Goal: Task Accomplishment & Management: Manage account settings

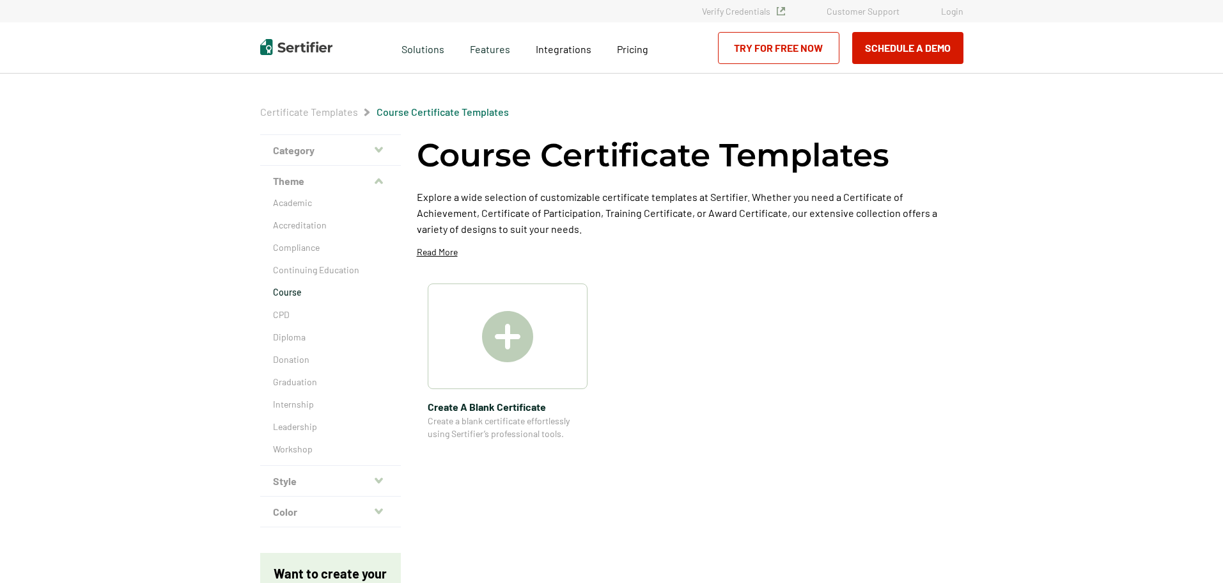
click at [955, 15] on link "Login" at bounding box center [952, 11] width 22 height 11
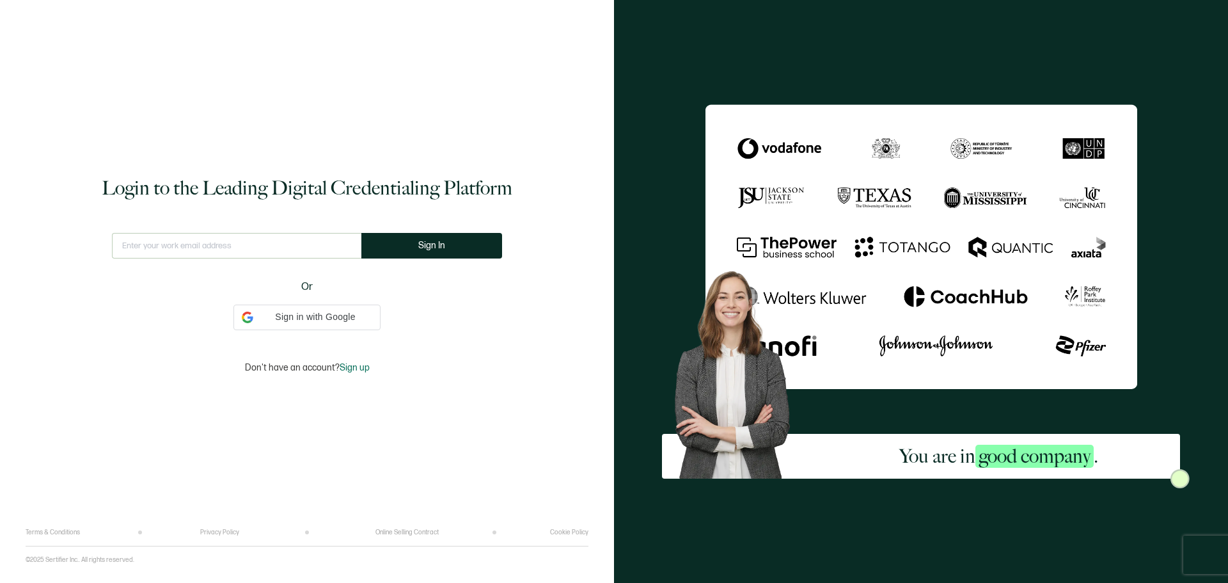
click at [317, 233] on input "text" at bounding box center [236, 246] width 249 height 26
type input "[EMAIL_ADDRESS][DOMAIN_NAME]"
click at [432, 235] on button "Sign In" at bounding box center [431, 246] width 141 height 26
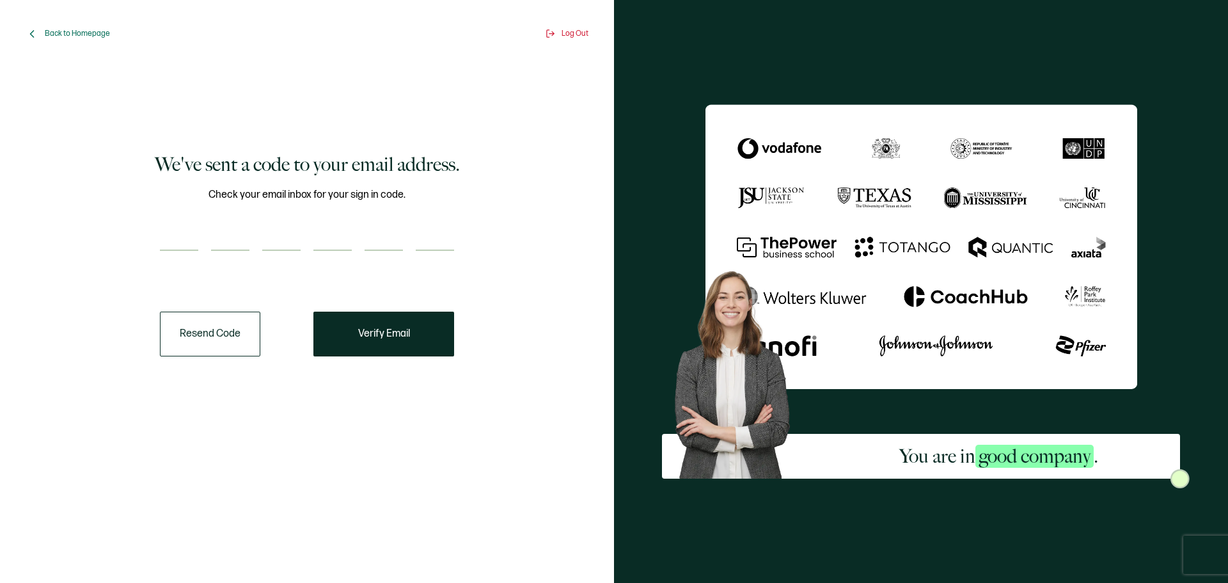
drag, startPoint x: 209, startPoint y: 235, endPoint x: 201, endPoint y: 242, distance: 10.4
click at [205, 238] on div at bounding box center [307, 238] width 294 height 26
click at [180, 240] on input "number" at bounding box center [179, 238] width 38 height 26
paste input "7"
type input "7"
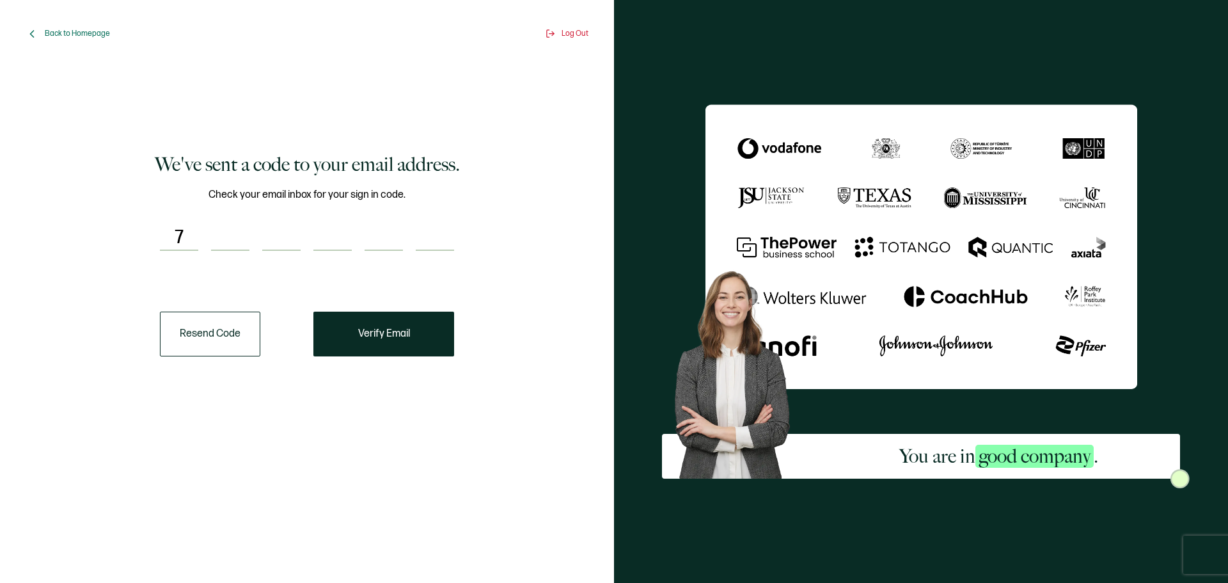
type input "8"
type input "9"
type input "5"
type input "3"
type input "0"
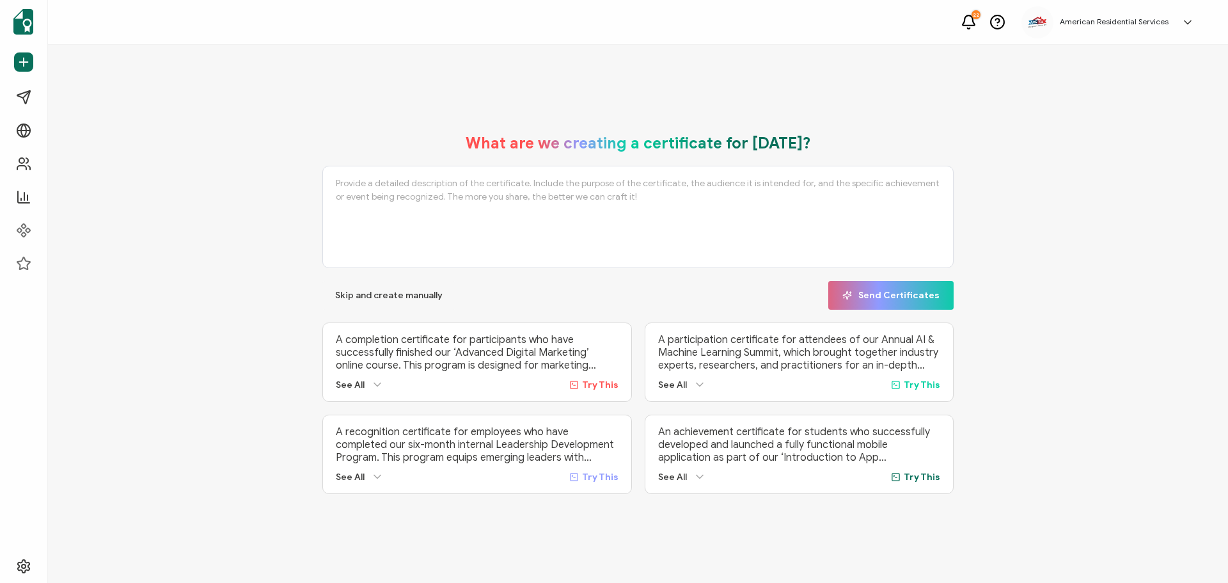
click at [1035, 23] on img at bounding box center [1037, 22] width 19 height 13
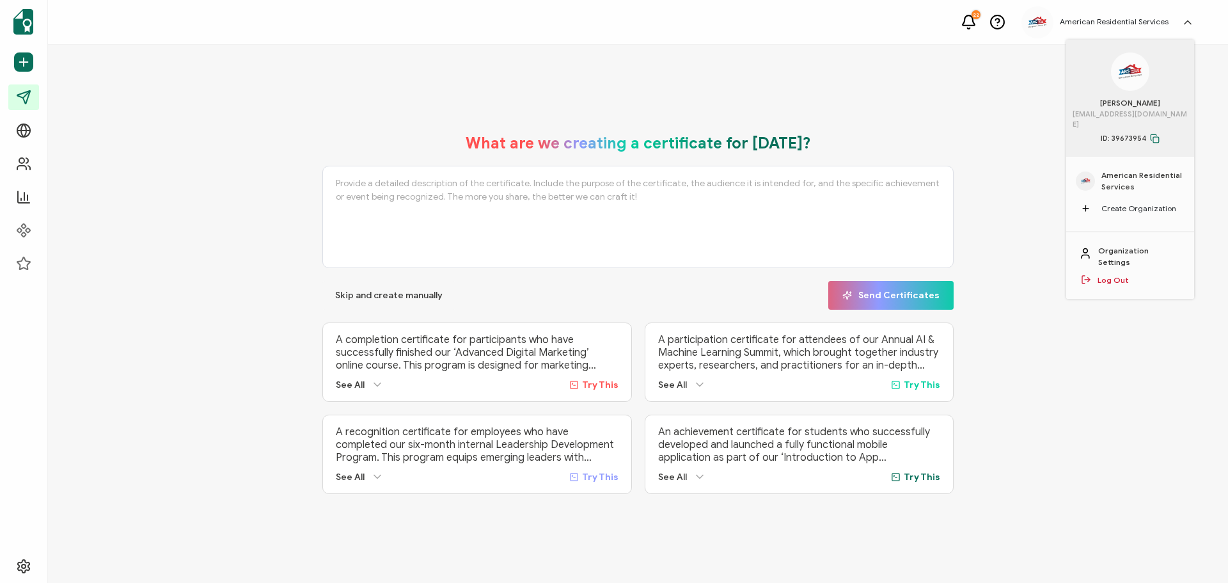
click at [0, 0] on span "Campaigns" at bounding box center [0, 0] width 0 height 0
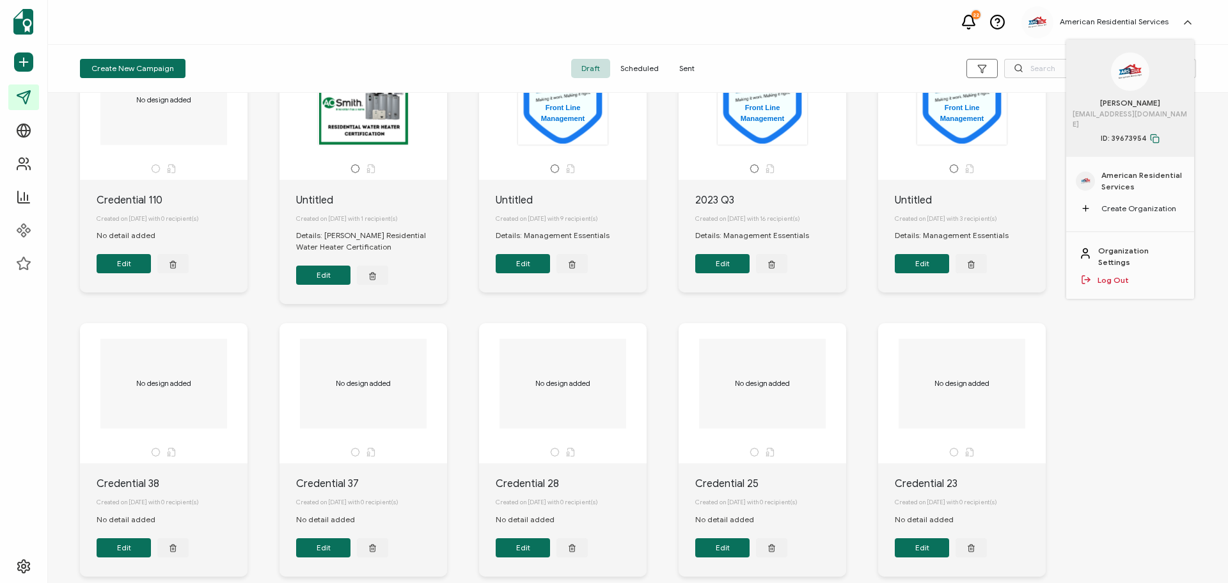
scroll to position [164, 0]
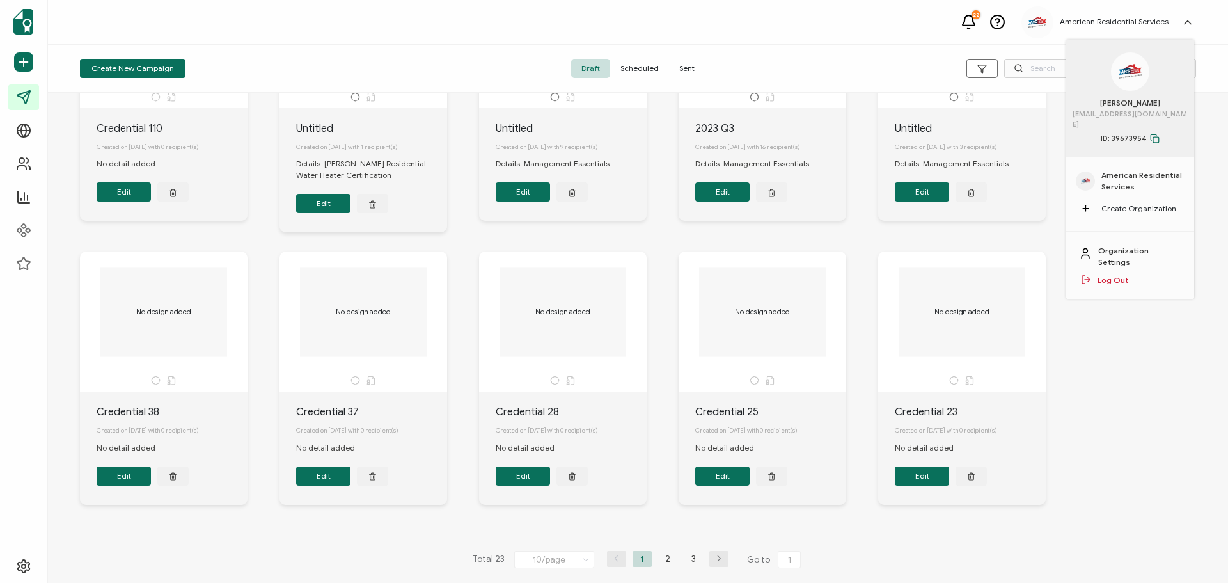
click at [658, 563] on li "2" at bounding box center [667, 559] width 19 height 16
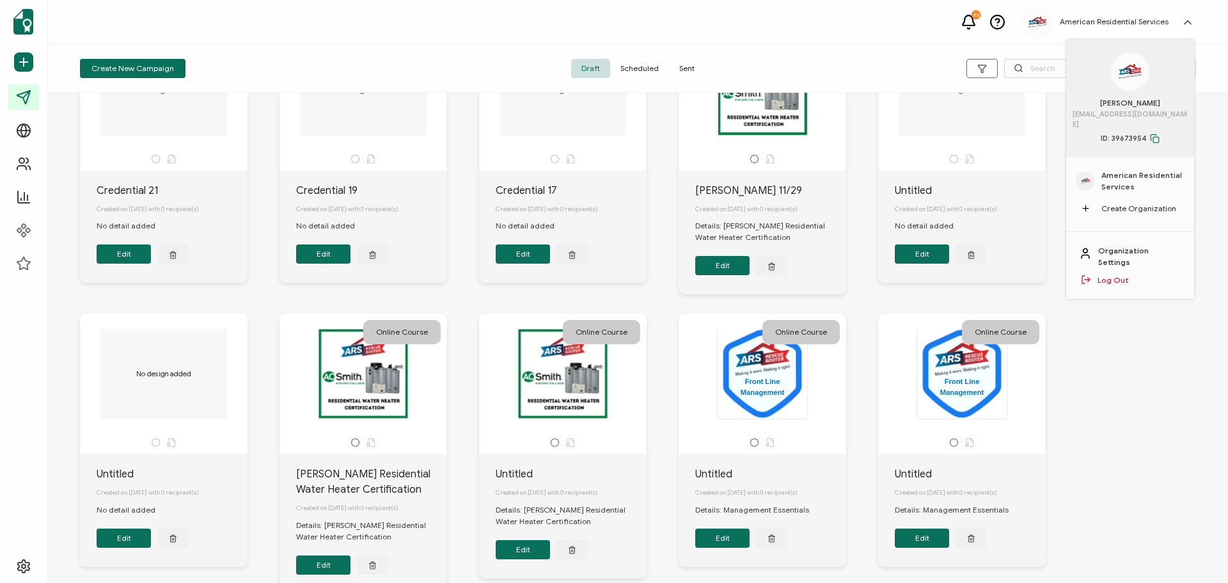
scroll to position [191, 0]
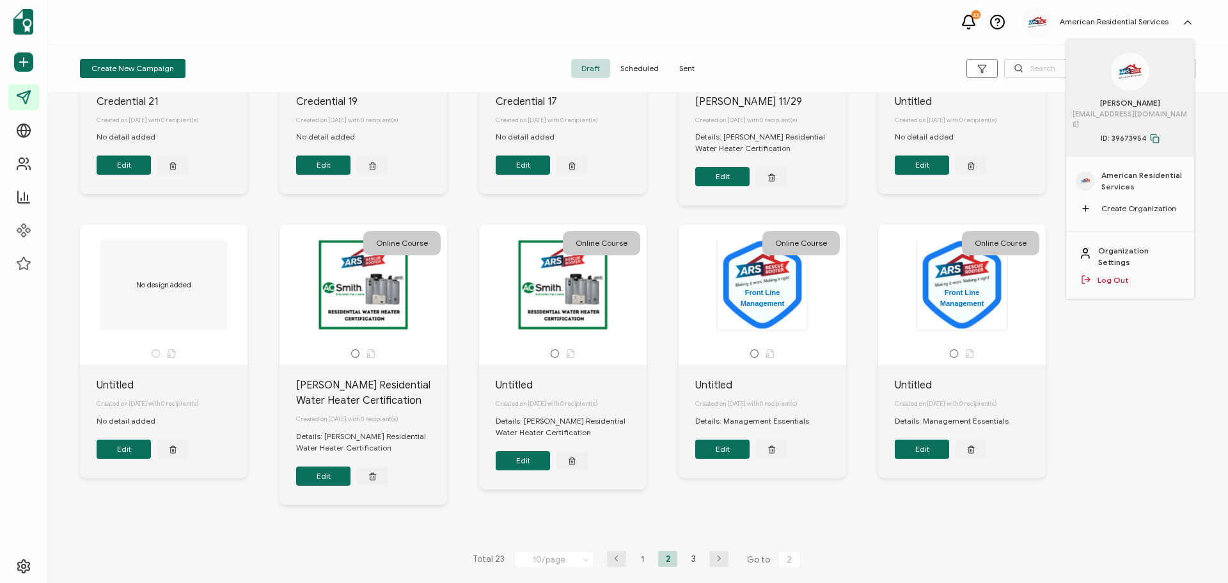
click at [649, 553] on ul "1 2 3" at bounding box center [667, 559] width 77 height 16
click at [647, 554] on li "1" at bounding box center [641, 559] width 19 height 16
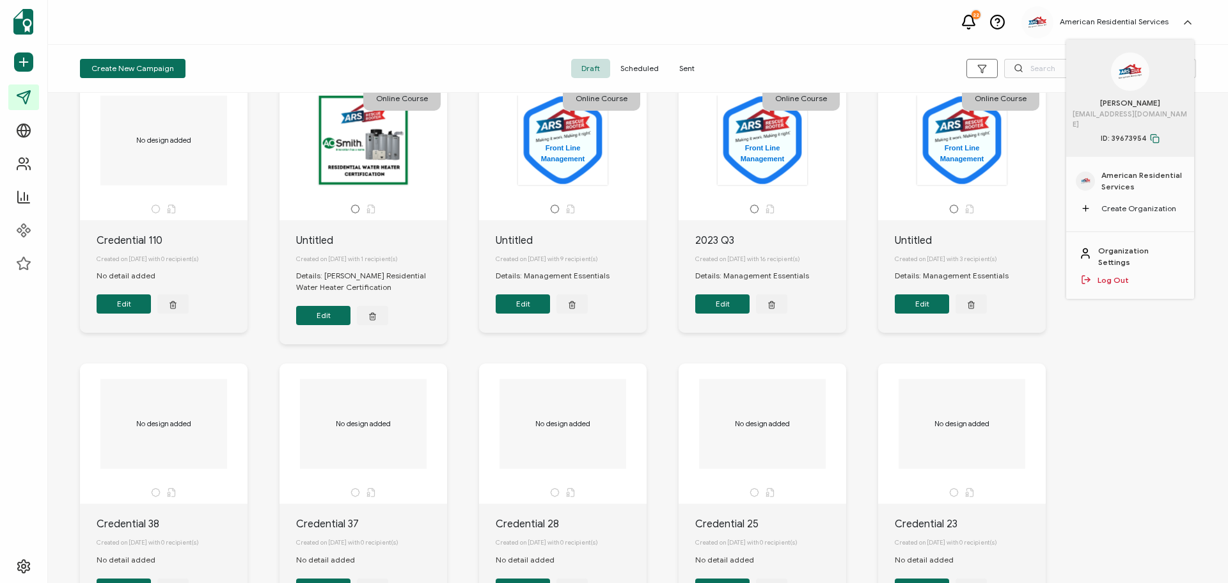
scroll to position [36, 0]
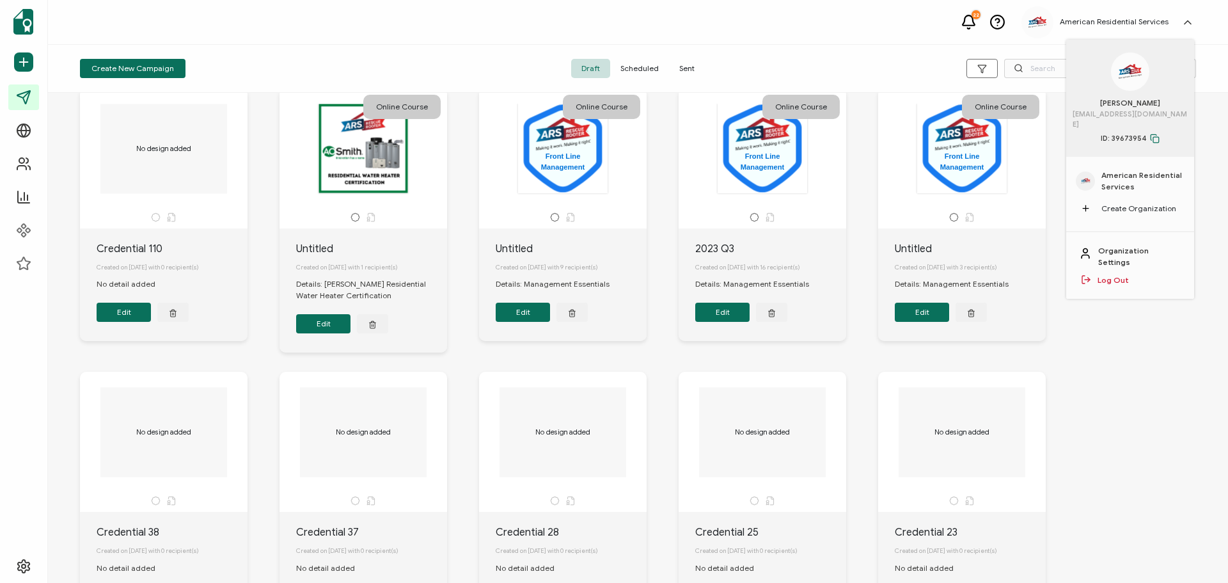
click at [943, 274] on div "Created on [DATE] with 3 recipient(s)" at bounding box center [970, 267] width 151 height 22
click at [946, 270] on div "Created on [DATE] with 3 recipient(s)" at bounding box center [970, 267] width 151 height 22
click at [918, 329] on div "Untitled Created on [DATE] with 3 recipient(s) Details: Management Essentials E…" at bounding box center [962, 284] width 168 height 113
click at [923, 316] on button "Edit" at bounding box center [922, 311] width 54 height 19
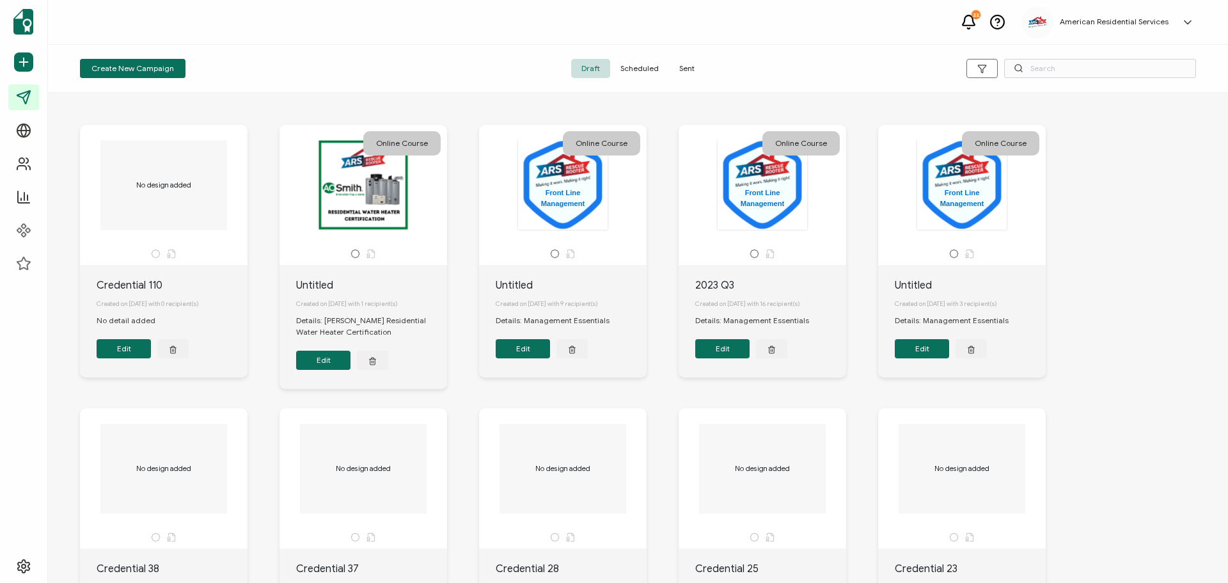
click at [506, 294] on div "Created on [DATE] with 9 recipient(s)" at bounding box center [571, 304] width 151 height 22
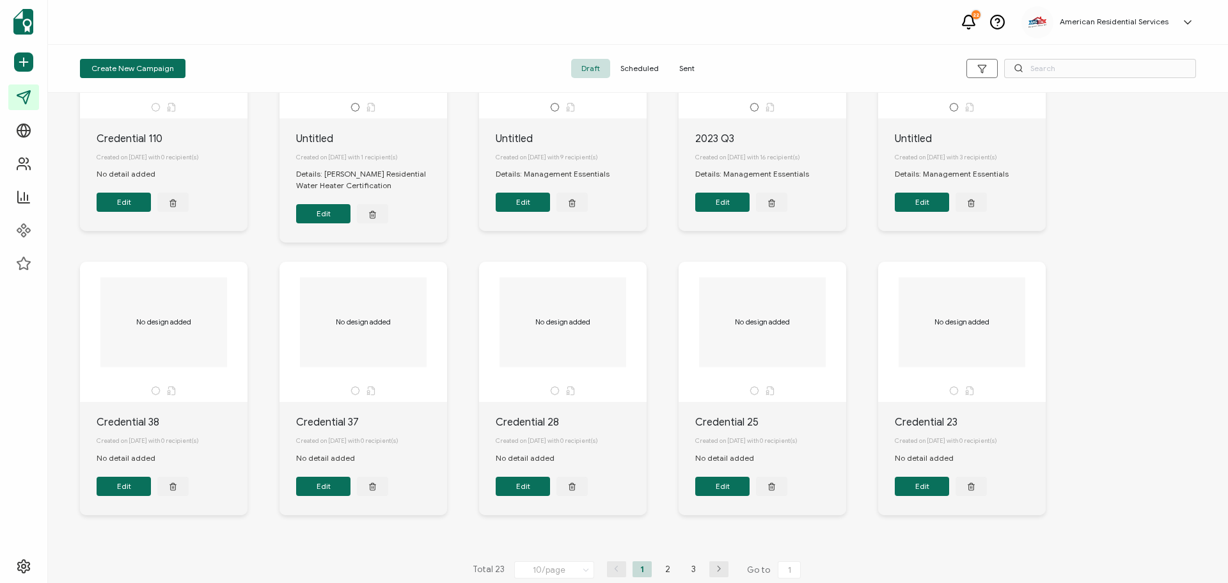
scroll to position [164, 0]
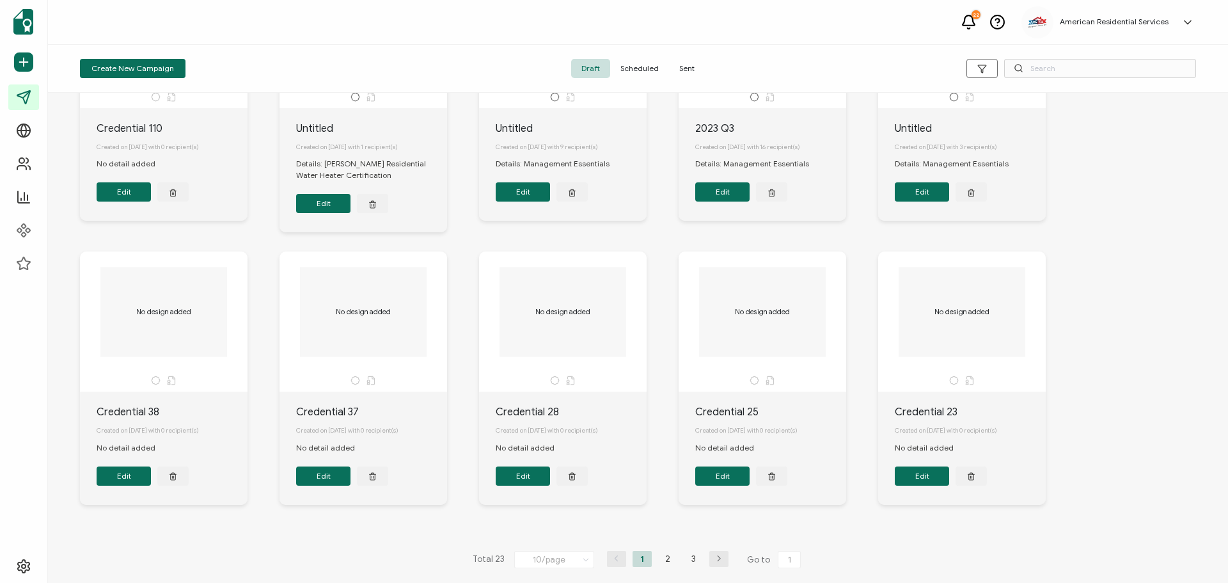
click at [661, 555] on li "2" at bounding box center [667, 559] width 19 height 16
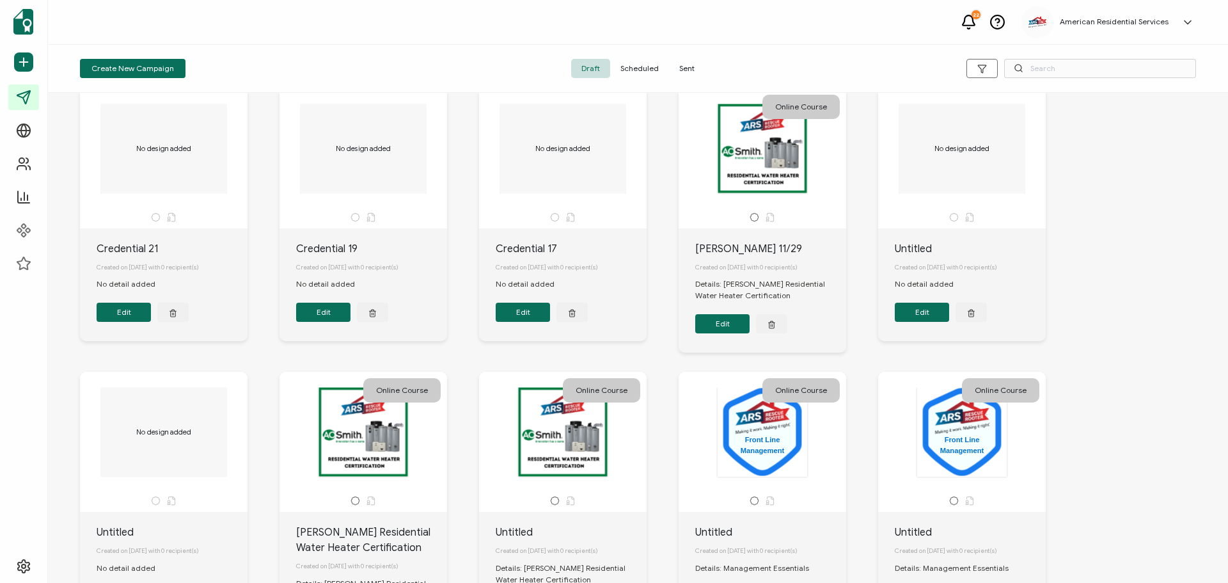
scroll to position [0, 0]
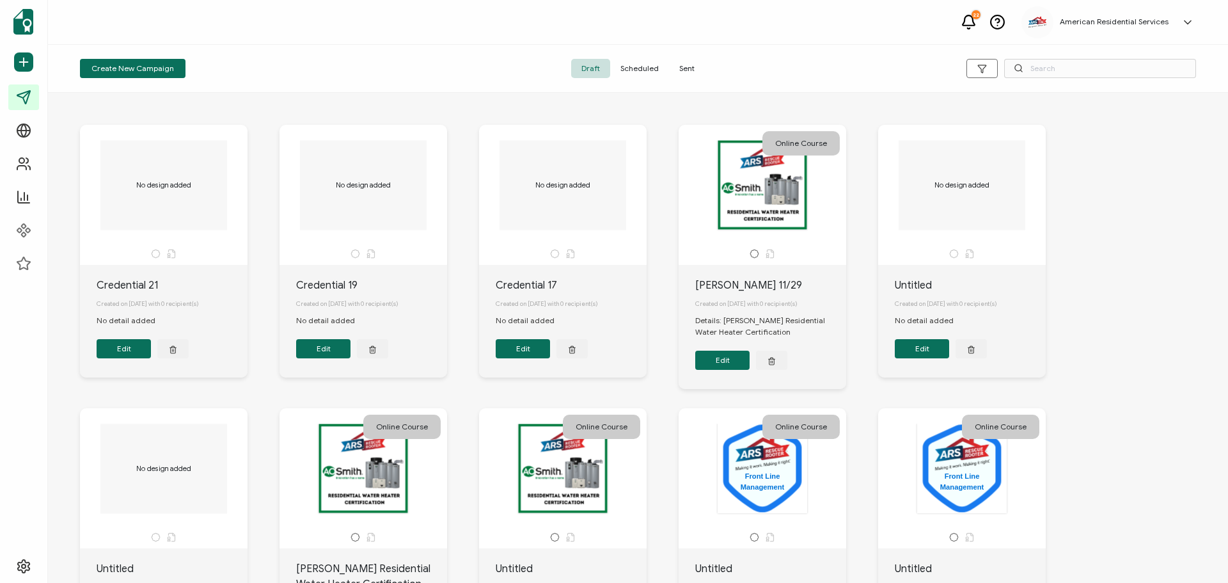
click at [1047, 54] on div "Create New Campaign Draft Scheduled Sent" at bounding box center [638, 69] width 1180 height 48
click at [1051, 67] on input "text" at bounding box center [1100, 68] width 192 height 19
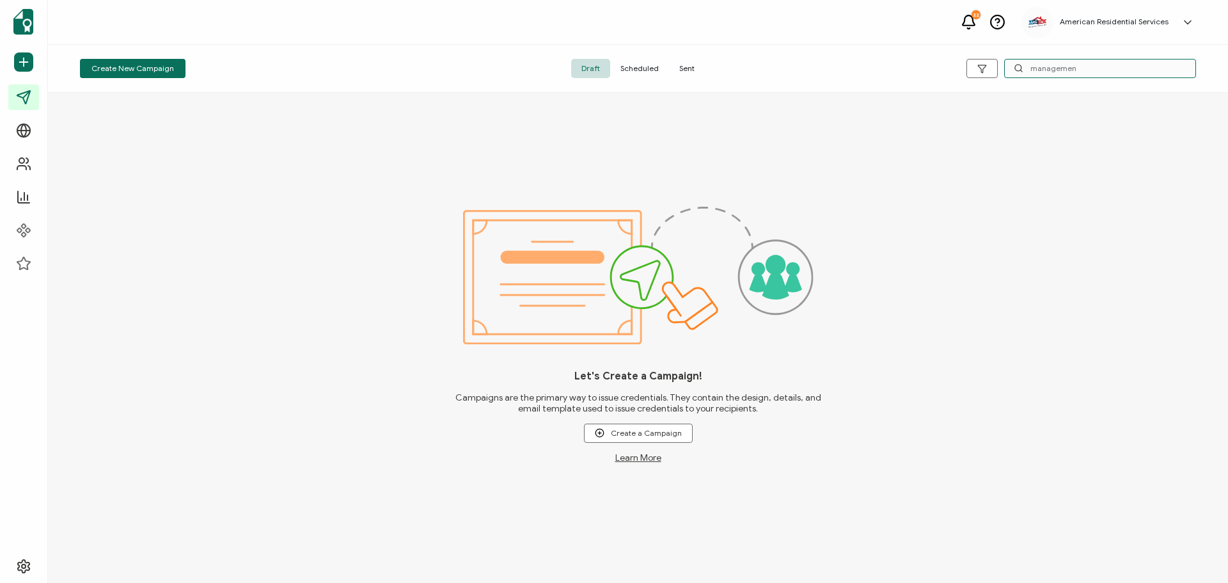
type input "managemen"
click at [677, 67] on span "Sent" at bounding box center [687, 68] width 36 height 19
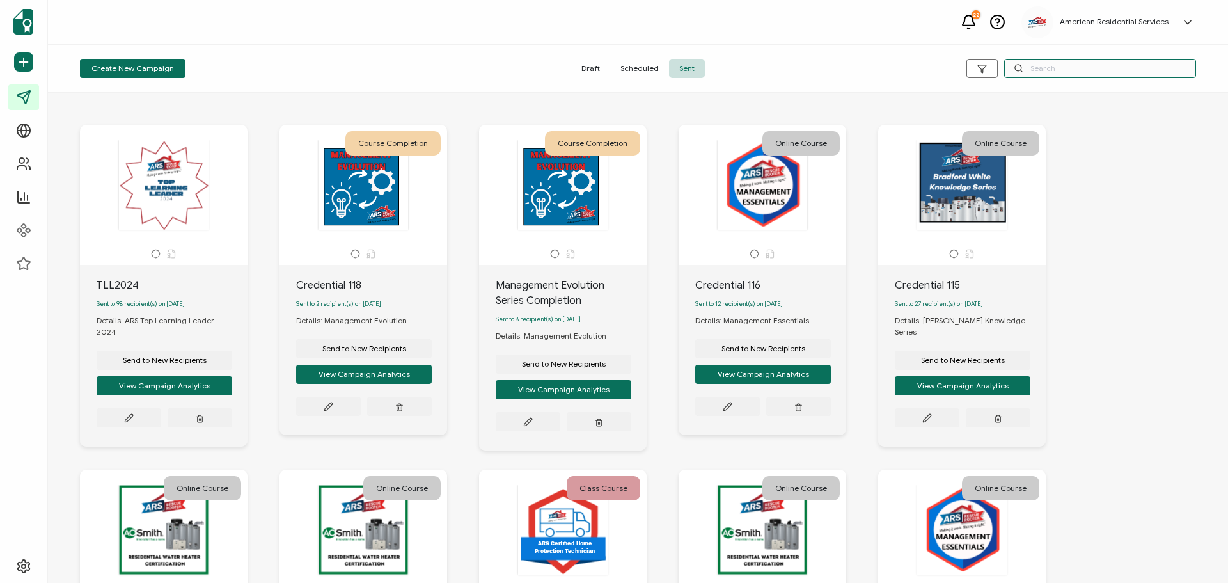
click at [1039, 61] on input "text" at bounding box center [1100, 68] width 192 height 19
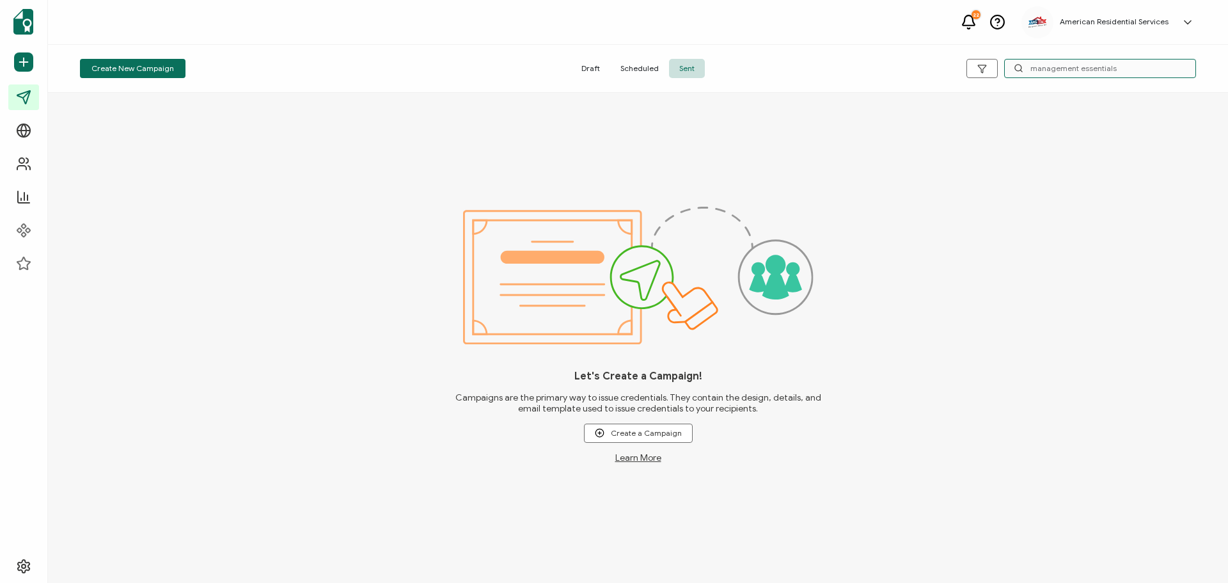
type input "management essentials"
click at [650, 68] on span "Scheduled" at bounding box center [639, 68] width 59 height 19
click at [595, 67] on span "Draft" at bounding box center [590, 68] width 39 height 19
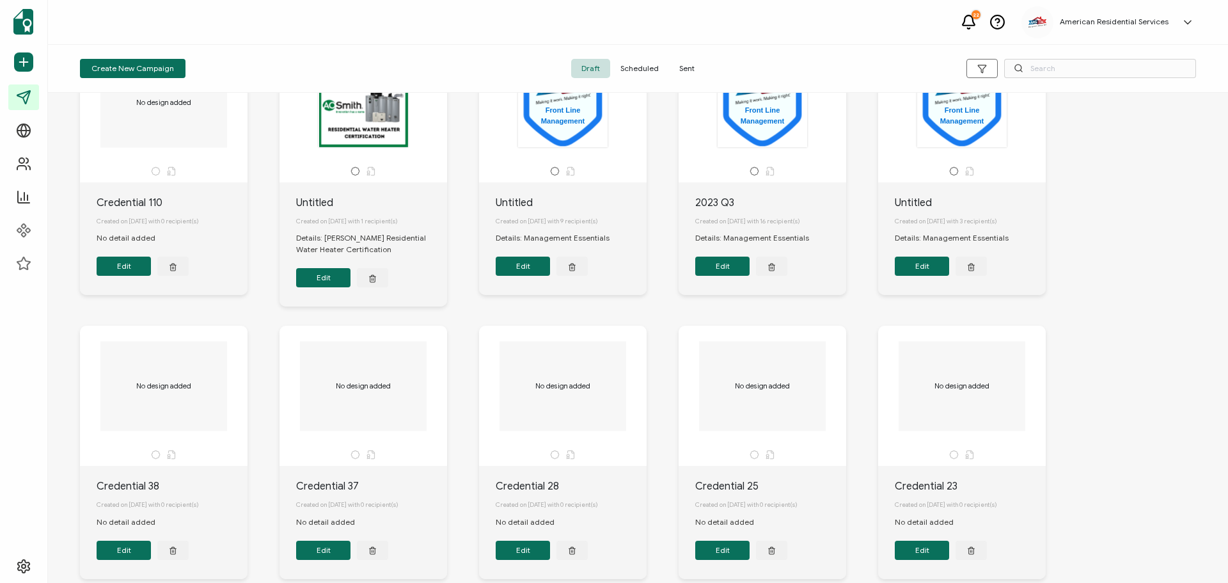
scroll to position [164, 0]
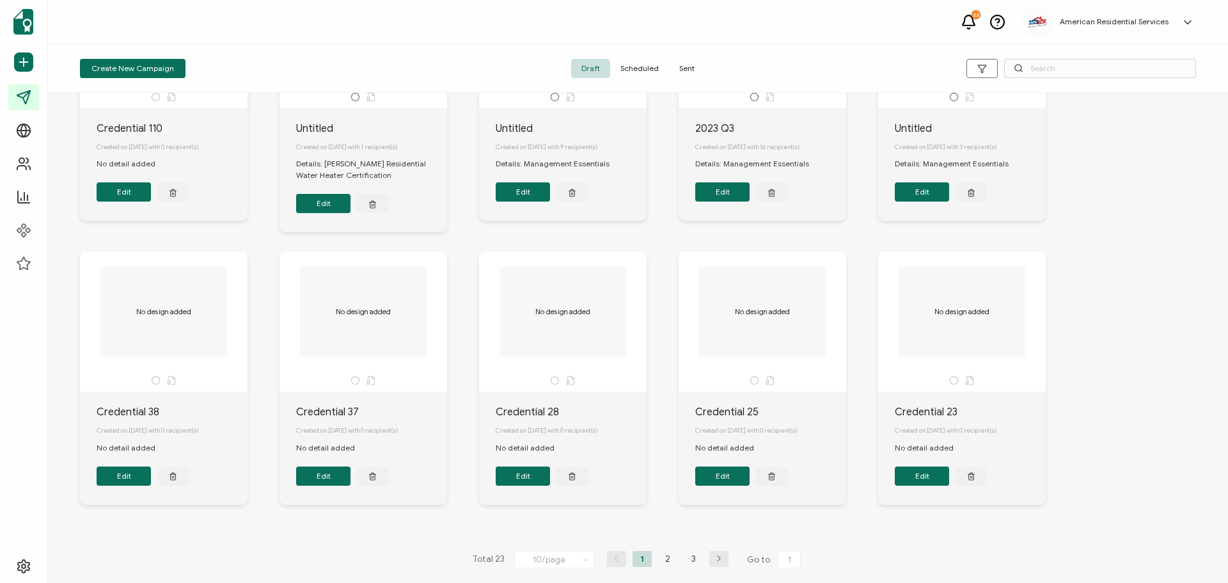
click at [668, 555] on li "2" at bounding box center [667, 559] width 19 height 16
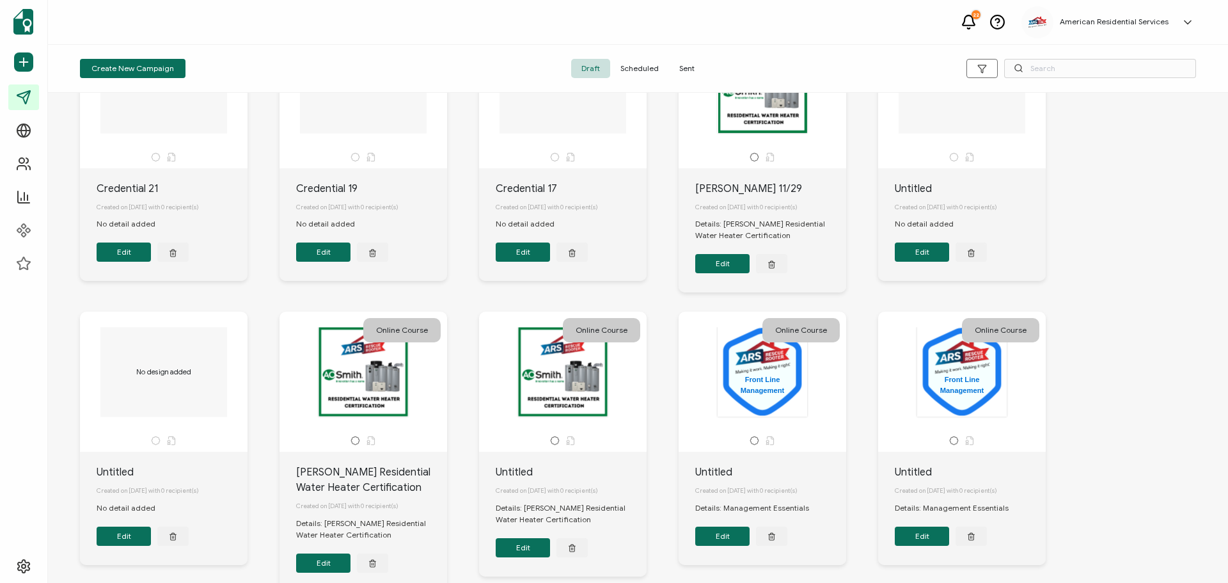
scroll to position [191, 0]
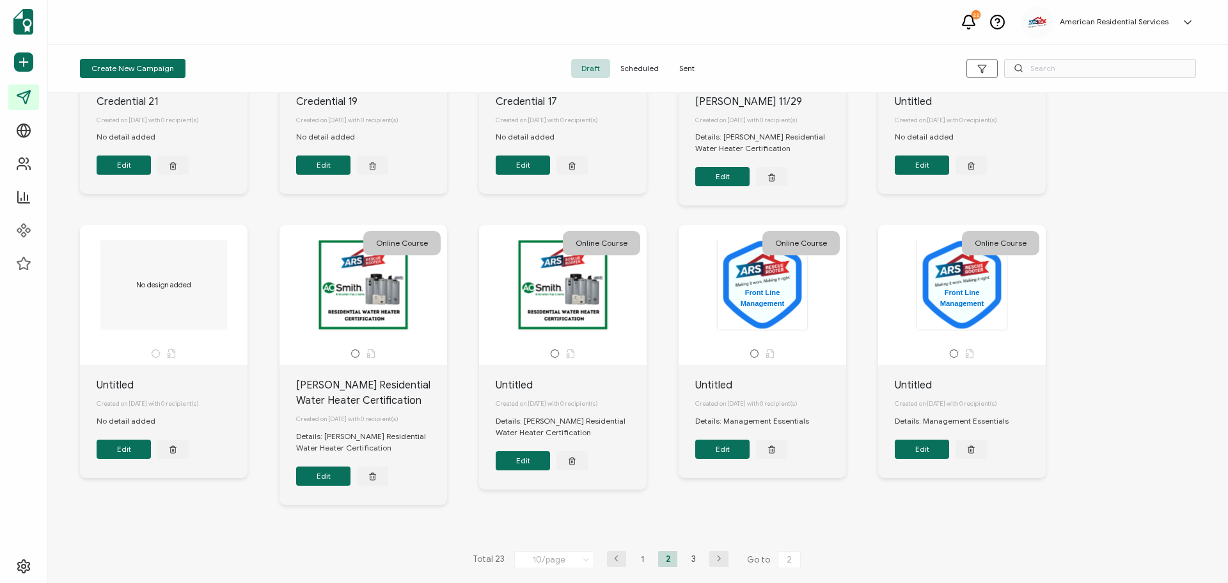
click at [688, 565] on li "3" at bounding box center [693, 559] width 19 height 16
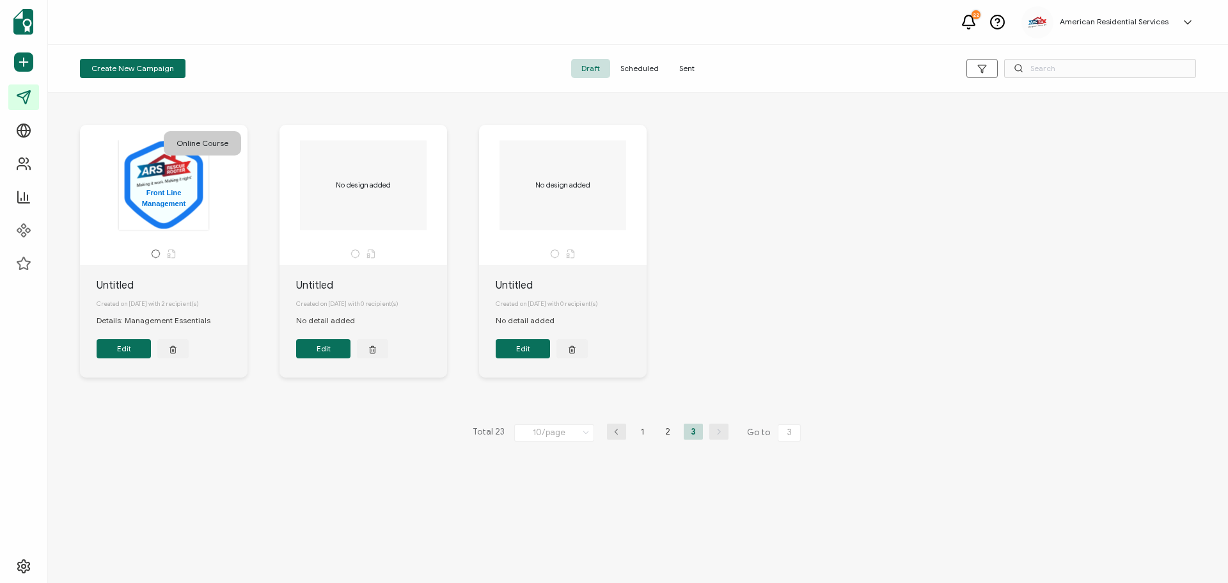
click at [560, 441] on input "10/page" at bounding box center [554, 432] width 80 height 17
click at [562, 541] on li "30/page" at bounding box center [559, 533] width 90 height 22
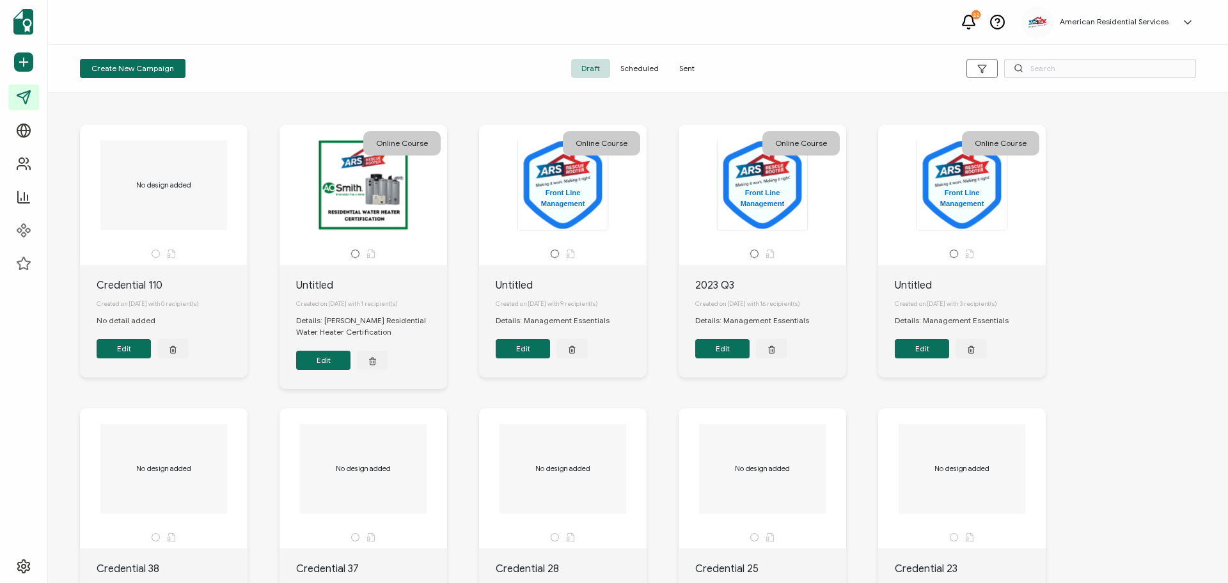
click at [975, 25] on icon at bounding box center [968, 20] width 12 height 10
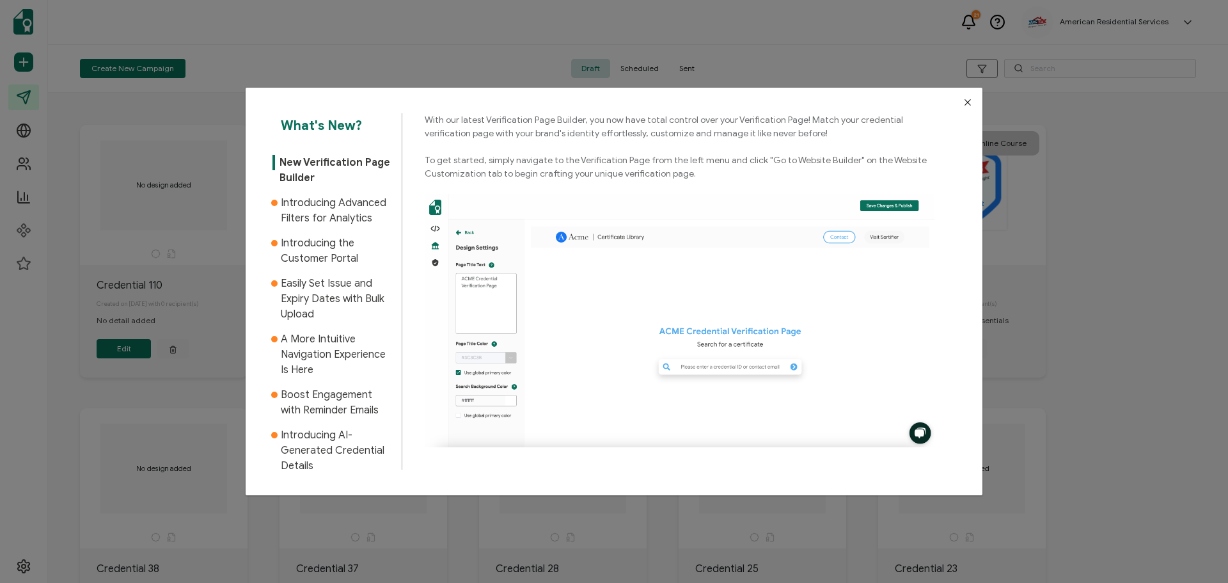
click at [953, 102] on button "Close" at bounding box center [967, 102] width 29 height 29
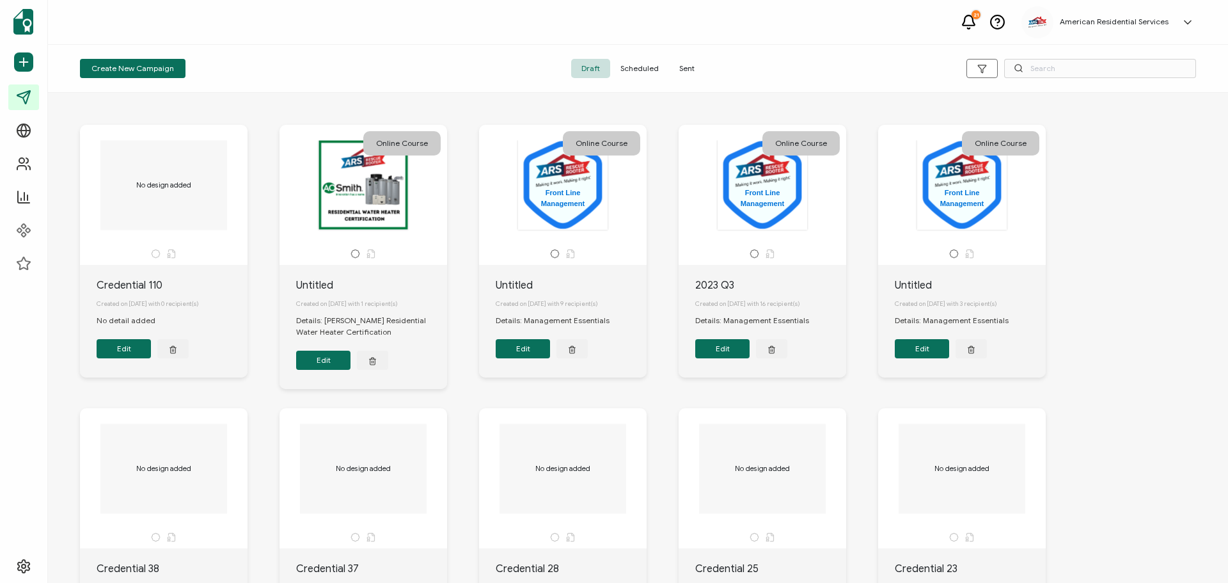
click at [640, 67] on span "Scheduled" at bounding box center [639, 68] width 59 height 19
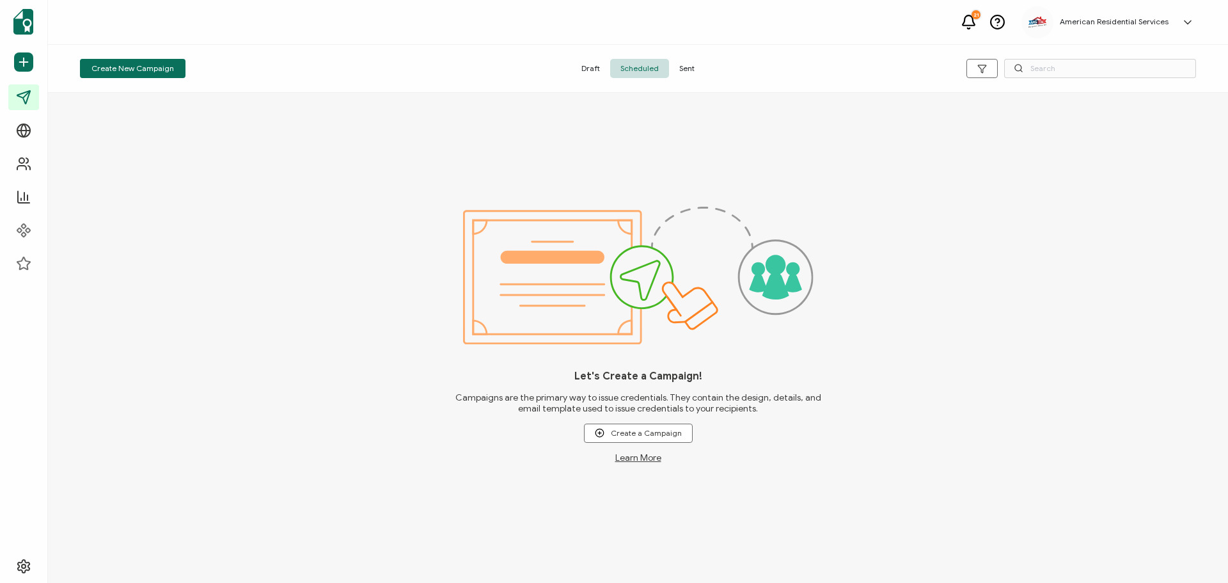
click at [696, 70] on span "Sent" at bounding box center [687, 68] width 36 height 19
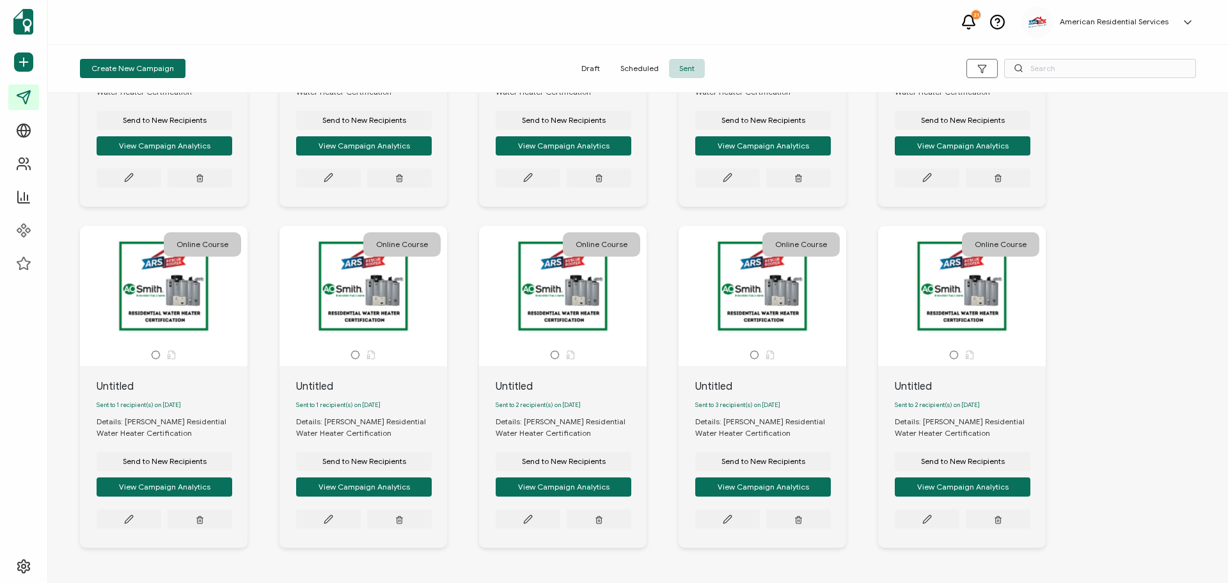
scroll to position [1675, 0]
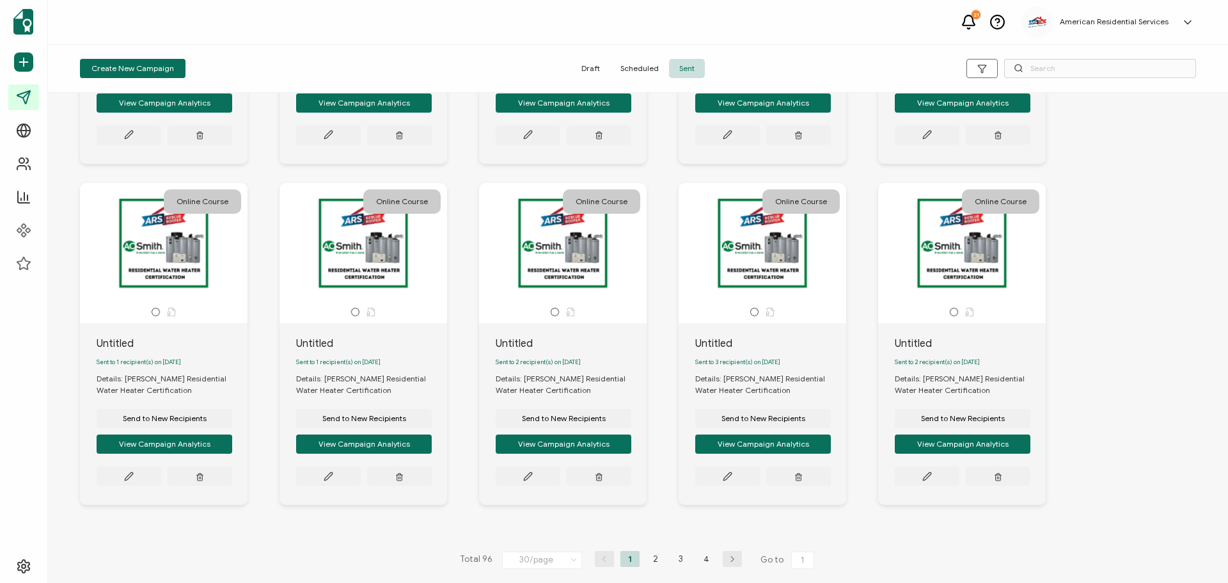
click at [648, 561] on li "2" at bounding box center [655, 559] width 19 height 16
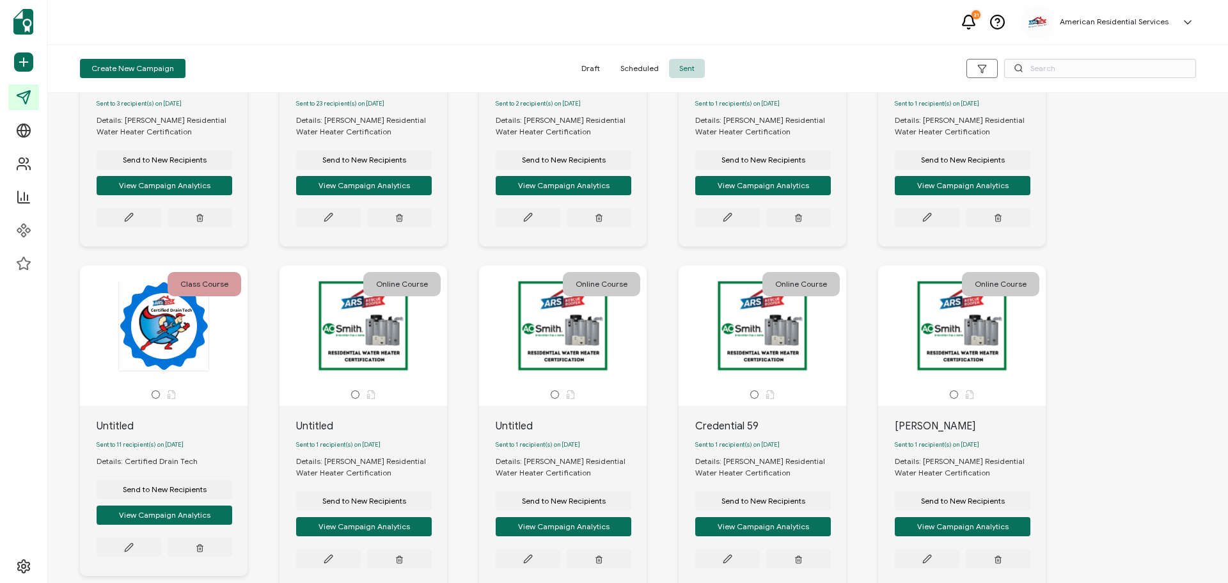
scroll to position [1672, 0]
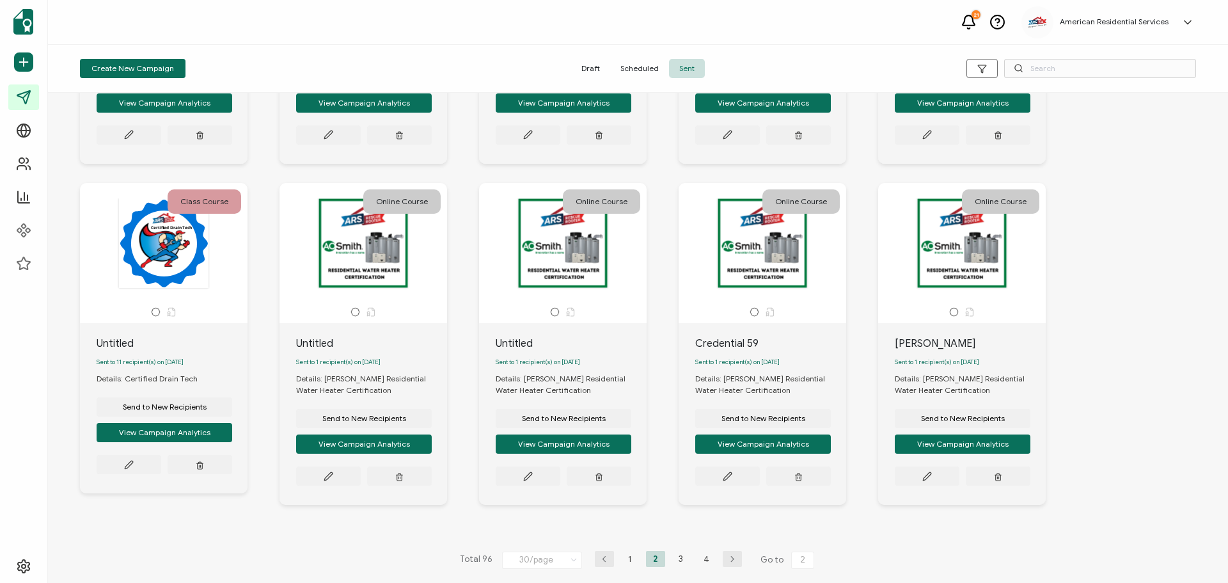
click at [626, 560] on li "1" at bounding box center [629, 559] width 19 height 16
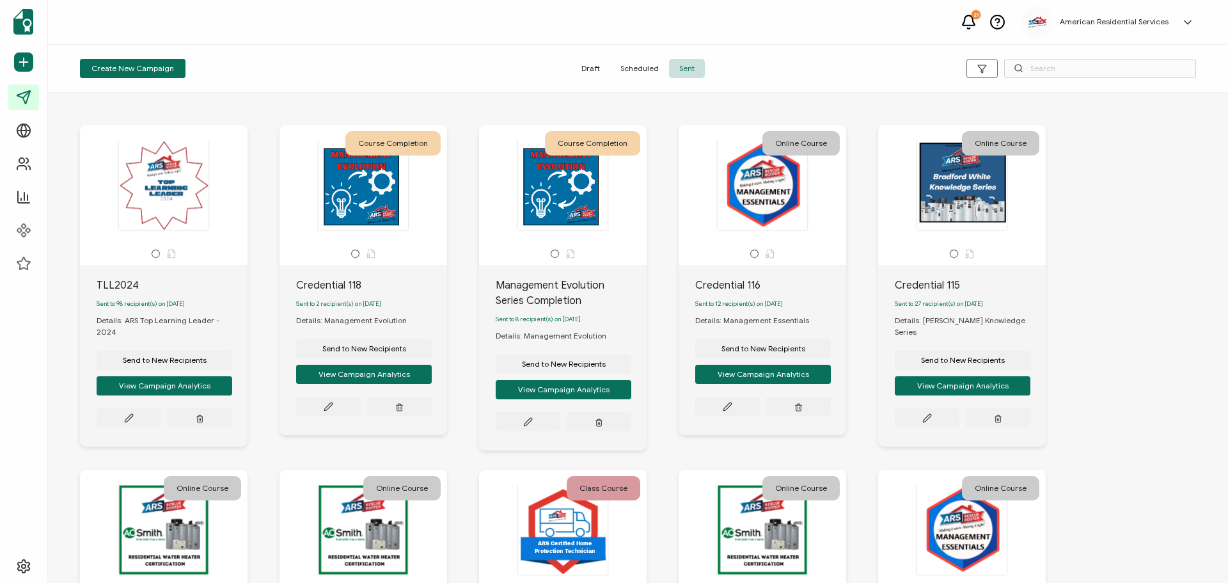
click at [747, 216] on div at bounding box center [762, 184] width 134 height 91
click at [232, 379] on button "View Campaign Analytics" at bounding box center [165, 385] width 136 height 19
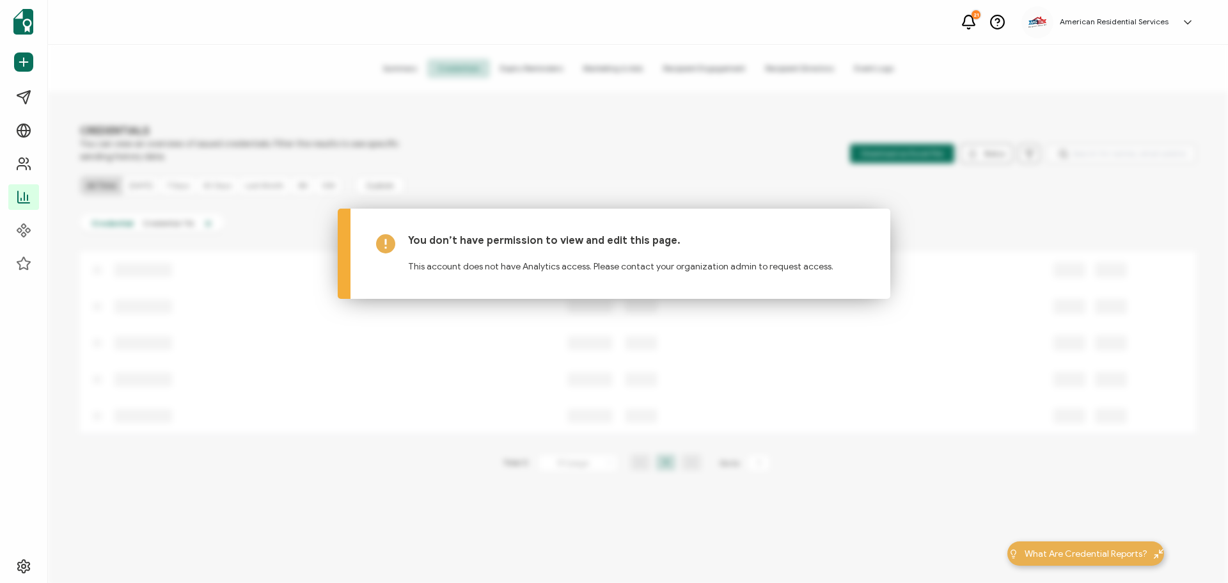
click at [769, 251] on p "This account does not have Analytics access. Please contact your organization a…" at bounding box center [636, 260] width 457 height 26
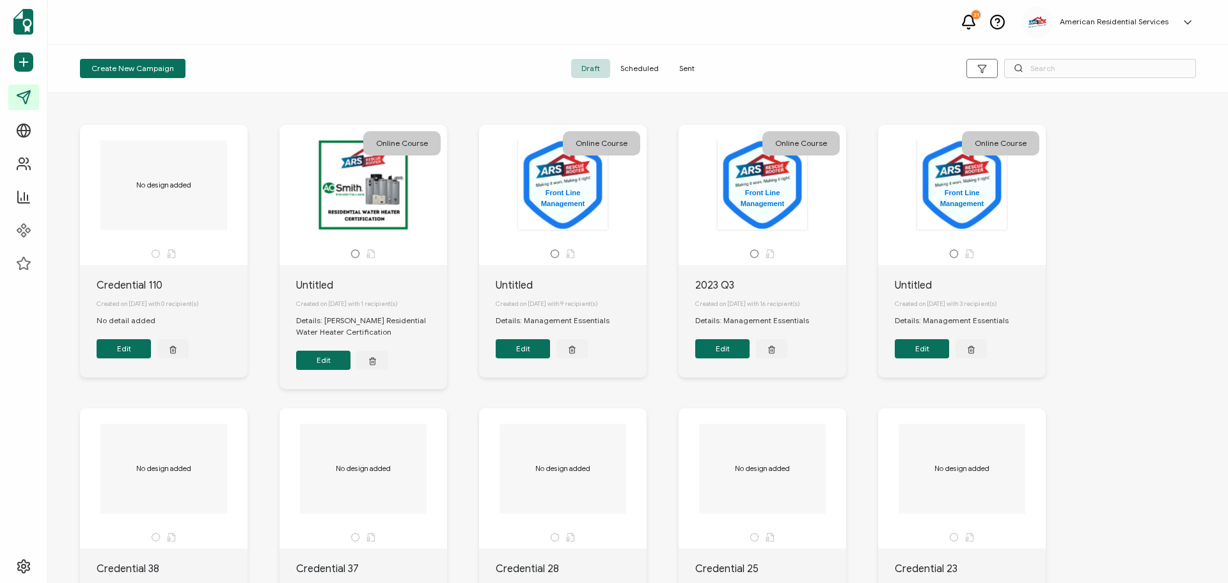
click at [673, 63] on span "Sent" at bounding box center [687, 68] width 36 height 19
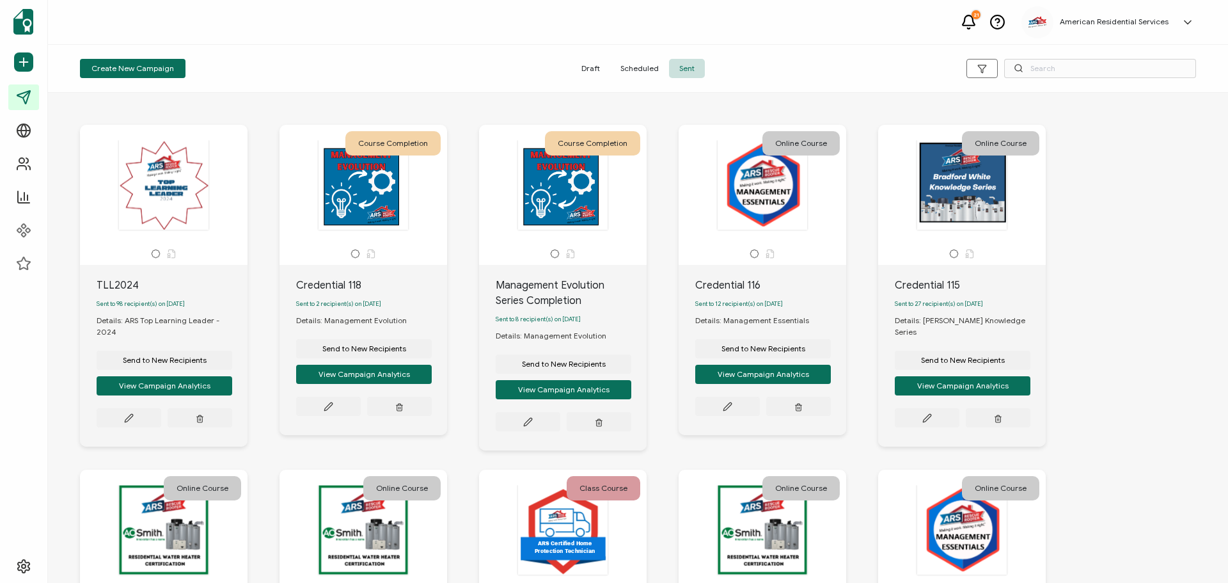
click at [657, 322] on div "Course Completion Management Evolution Series Completion Sent to 8 recipient(s)…" at bounding box center [579, 287] width 200 height 325
click at [571, 285] on div "Management Evolution Series Completion" at bounding box center [571, 293] width 151 height 31
click at [544, 201] on div at bounding box center [563, 184] width 134 height 91
click at [536, 281] on div "Management Evolution Series Completion" at bounding box center [571, 293] width 151 height 31
click at [535, 203] on div at bounding box center [563, 184] width 134 height 91
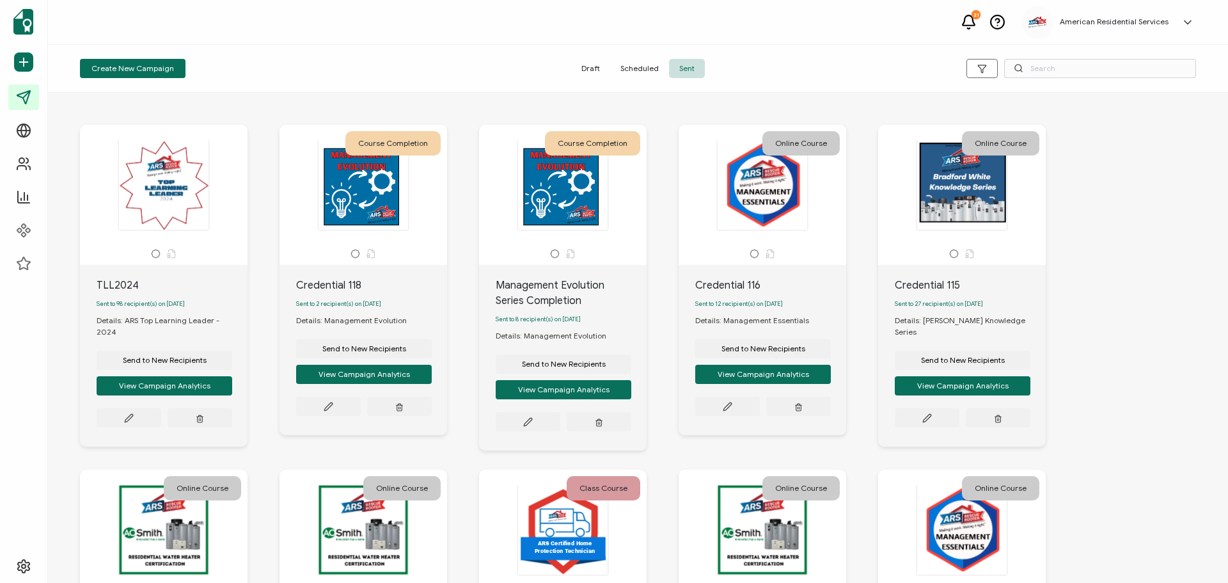
click at [552, 253] on icon at bounding box center [555, 254] width 10 height 10
click at [565, 329] on div "Sent to 8 recipient(s) on [DATE]" at bounding box center [571, 319] width 151 height 22
click at [161, 427] on button at bounding box center [129, 417] width 65 height 19
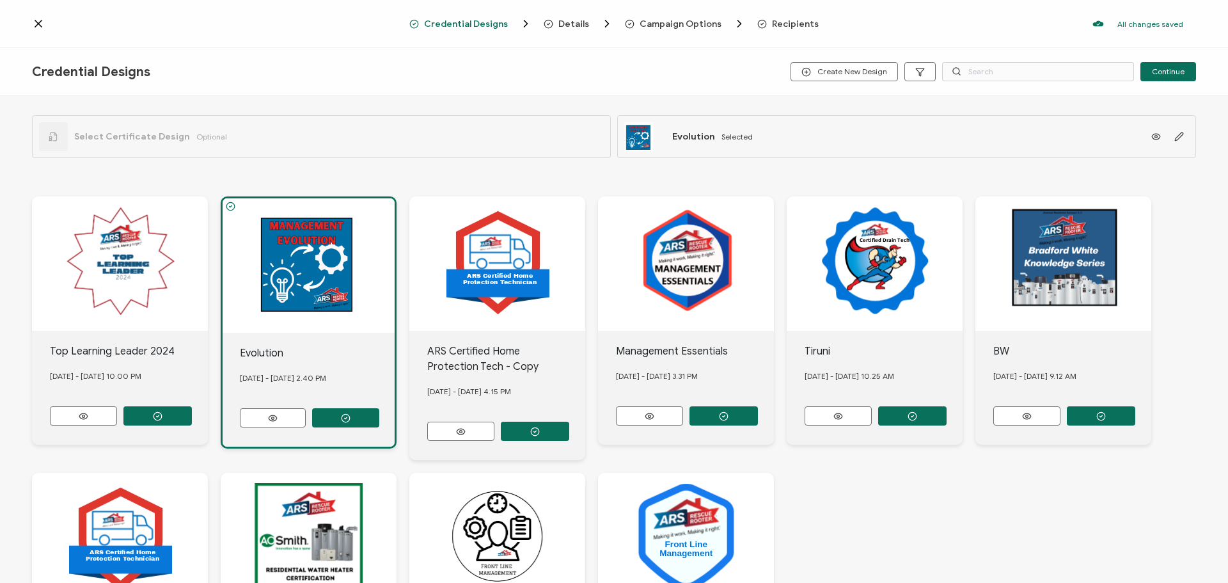
click at [274, 419] on icon at bounding box center [273, 418] width 16 height 10
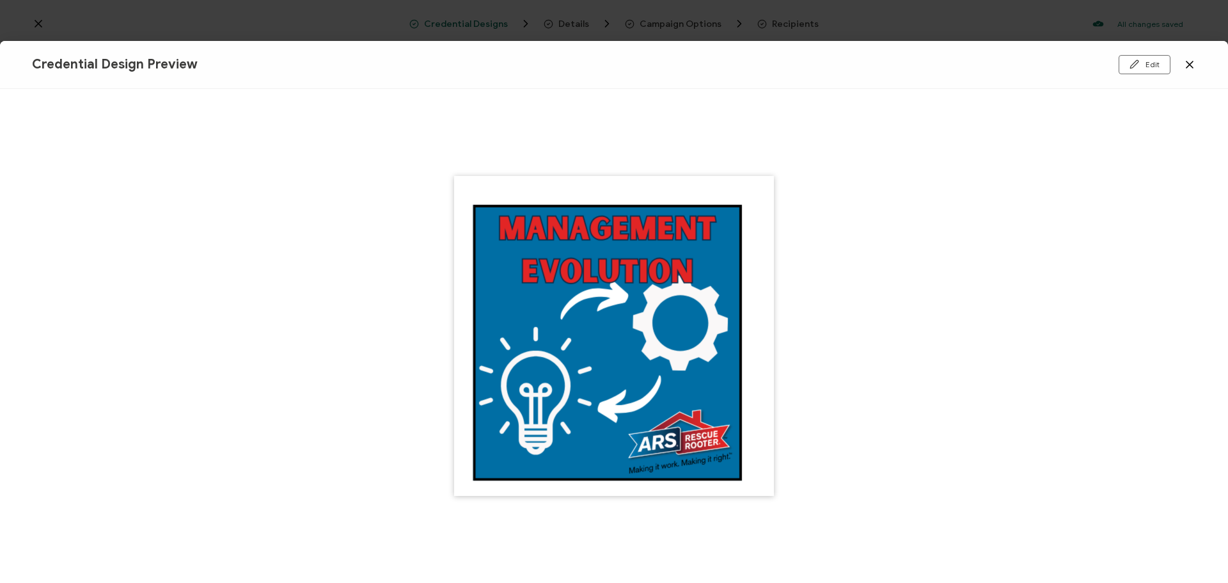
click at [1180, 60] on div "Edit" at bounding box center [1002, 64] width 388 height 19
click at [1184, 65] on icon at bounding box center [1189, 64] width 13 height 13
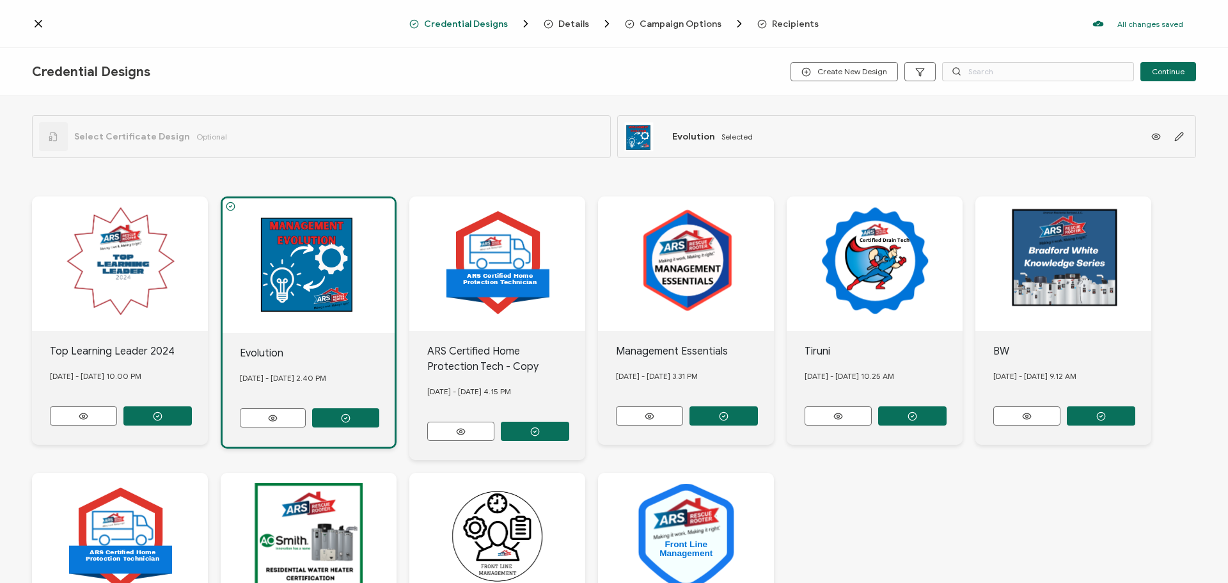
click at [314, 276] on div at bounding box center [309, 265] width 172 height 134
click at [313, 276] on div at bounding box center [309, 265] width 172 height 134
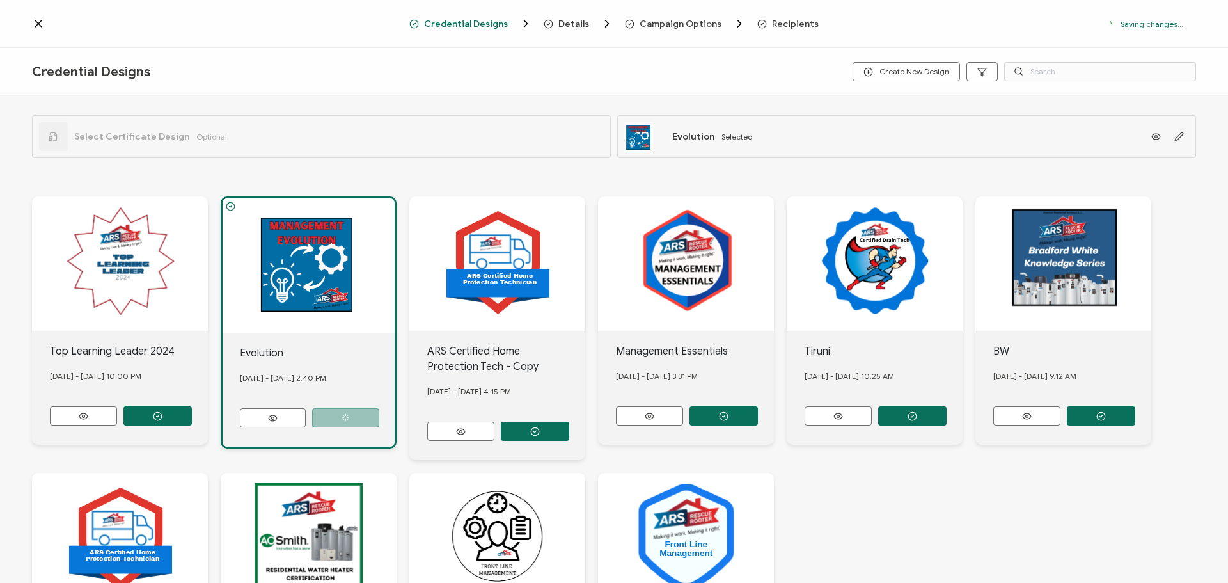
click at [331, 258] on div at bounding box center [309, 265] width 172 height 134
click at [306, 387] on div "[DATE] - [DATE] 2.40 PM" at bounding box center [317, 378] width 155 height 35
click at [356, 416] on button "button" at bounding box center [345, 417] width 67 height 19
click at [334, 325] on div at bounding box center [309, 265] width 172 height 134
click at [675, 17] on div "Credential Designs Details Campaign Options Recipients All changes saved We sav…" at bounding box center [614, 24] width 1228 height 48
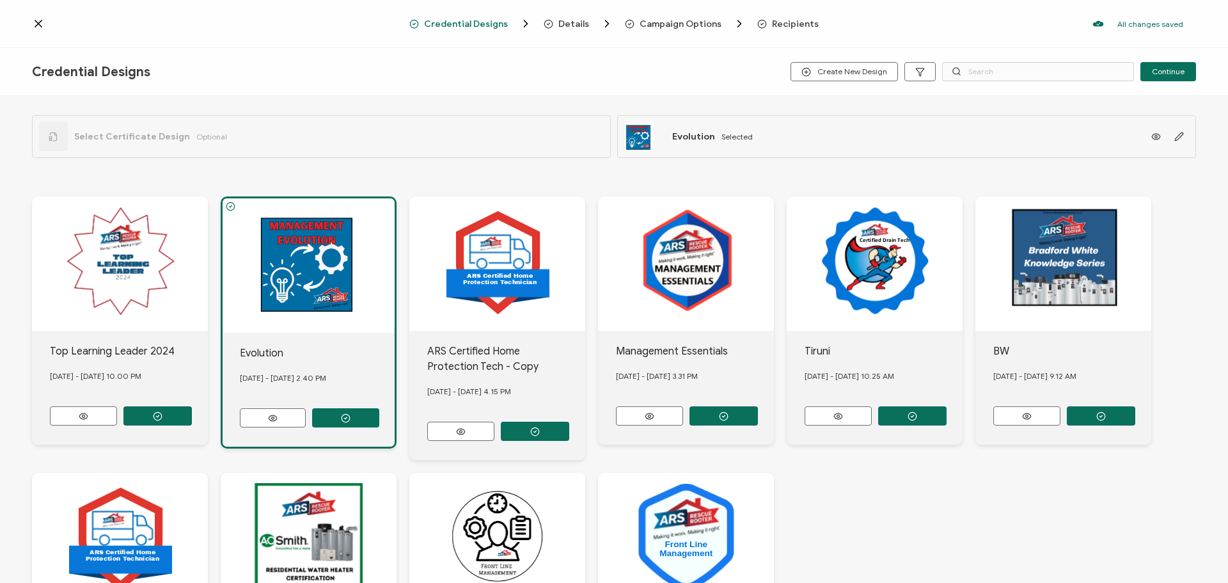
drag, startPoint x: 42, startPoint y: 24, endPoint x: 34, endPoint y: 26, distance: 8.5
click at [34, 26] on icon at bounding box center [38, 23] width 13 height 13
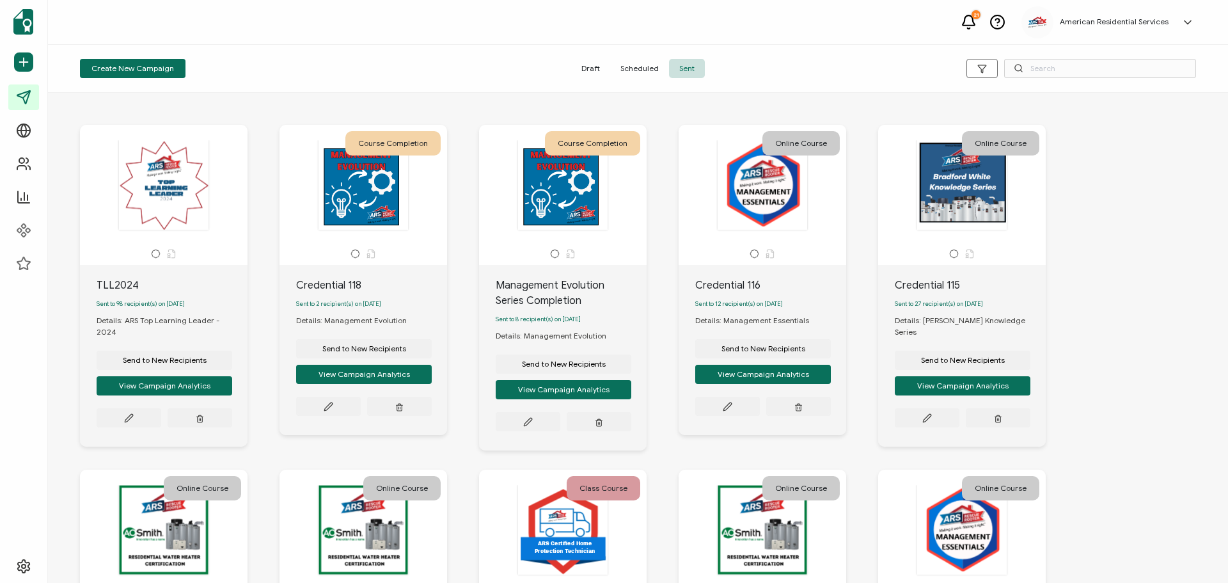
drag, startPoint x: 934, startPoint y: 276, endPoint x: 943, endPoint y: 249, distance: 28.3
click at [936, 270] on div "Credential 115 Sent to 27 recipient(s) on [DATE] Details: [PERSON_NAME] Knowled…" at bounding box center [962, 356] width 168 height 182
click at [962, 203] on div at bounding box center [962, 184] width 134 height 91
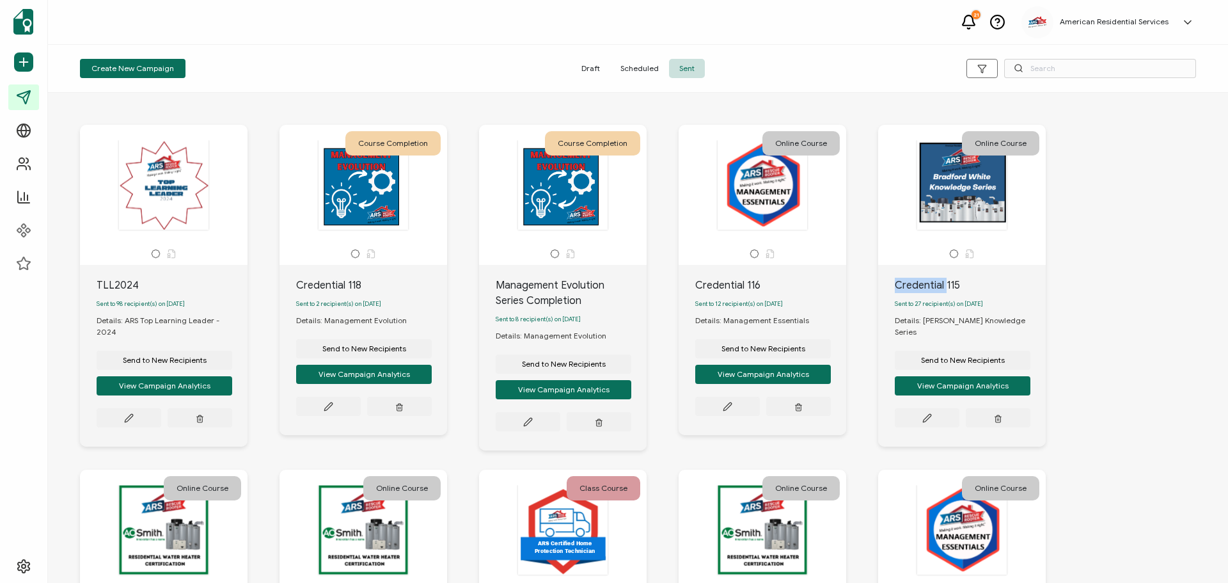
click at [962, 203] on div at bounding box center [962, 184] width 134 height 91
click at [232, 391] on button "View Campaign Analytics" at bounding box center [165, 385] width 136 height 19
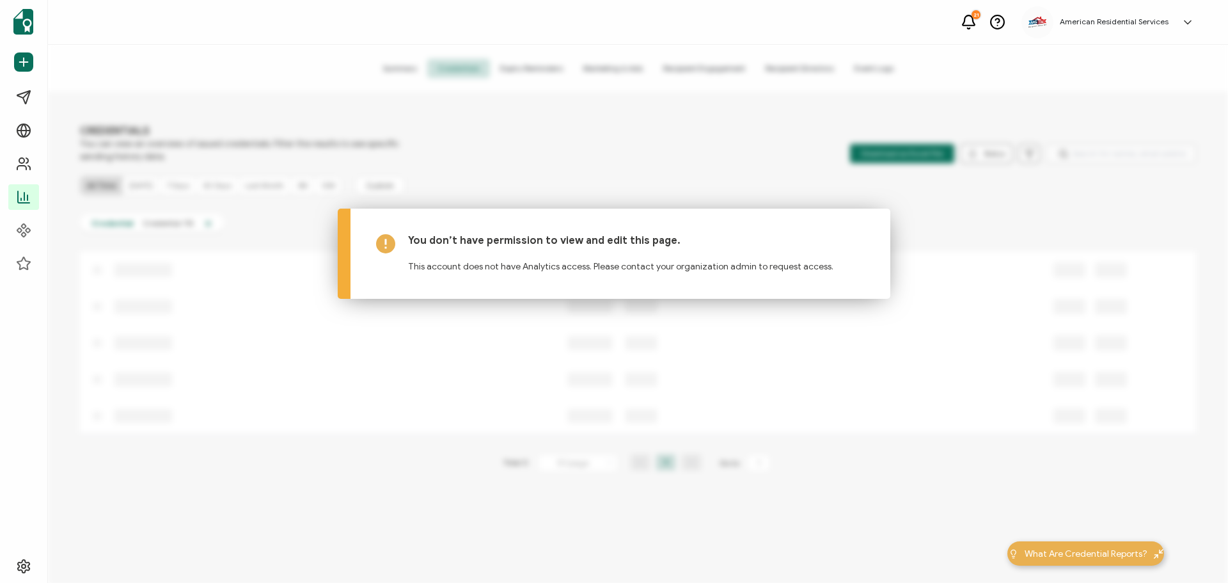
click at [615, 212] on div "You don’t have permission to view and edit this page. This account does not hav…" at bounding box center [614, 253] width 552 height 90
click at [769, 197] on div "Dashboard Send Certificates Campaigns Verification Page Recipients Analytics Co…" at bounding box center [614, 314] width 1228 height 538
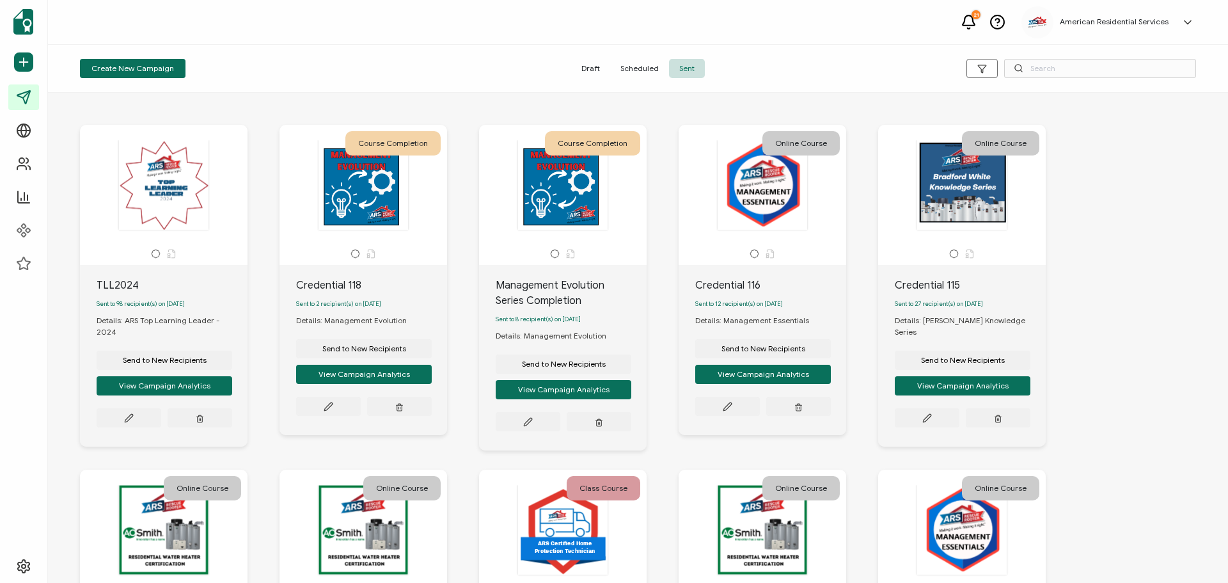
click at [549, 191] on div at bounding box center [563, 184] width 134 height 91
click at [549, 201] on div at bounding box center [563, 184] width 134 height 91
click at [1105, 205] on div "TLL2024 Sent to 98 recipient(s) on [DATE] Details: ARS Top Learning Leader - 20…" at bounding box center [637, 467] width 1141 height 737
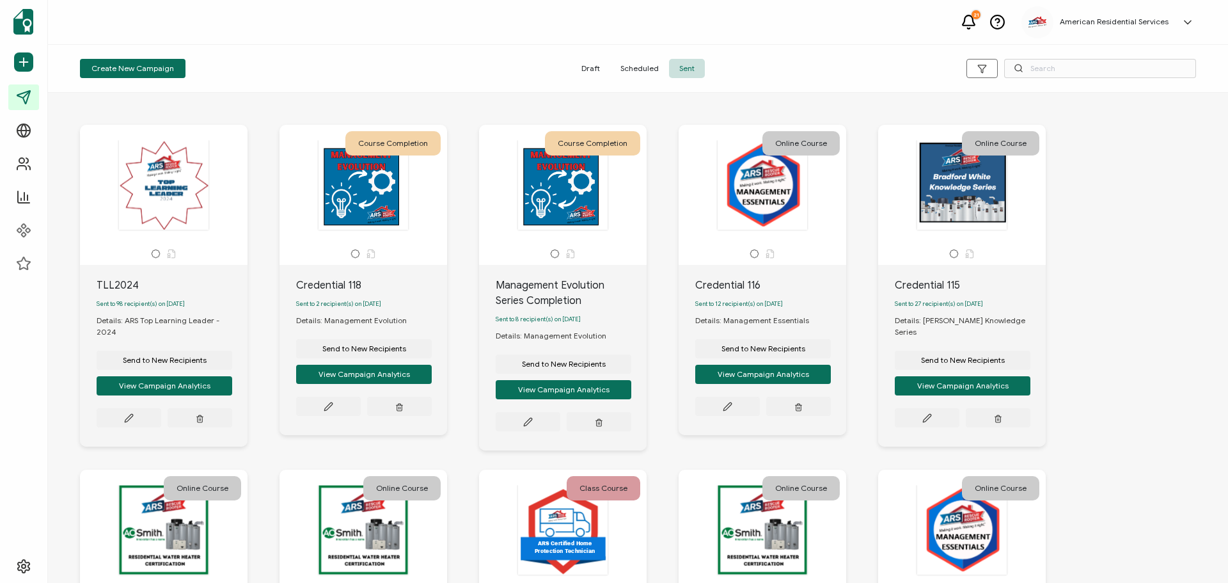
scroll to position [295, 0]
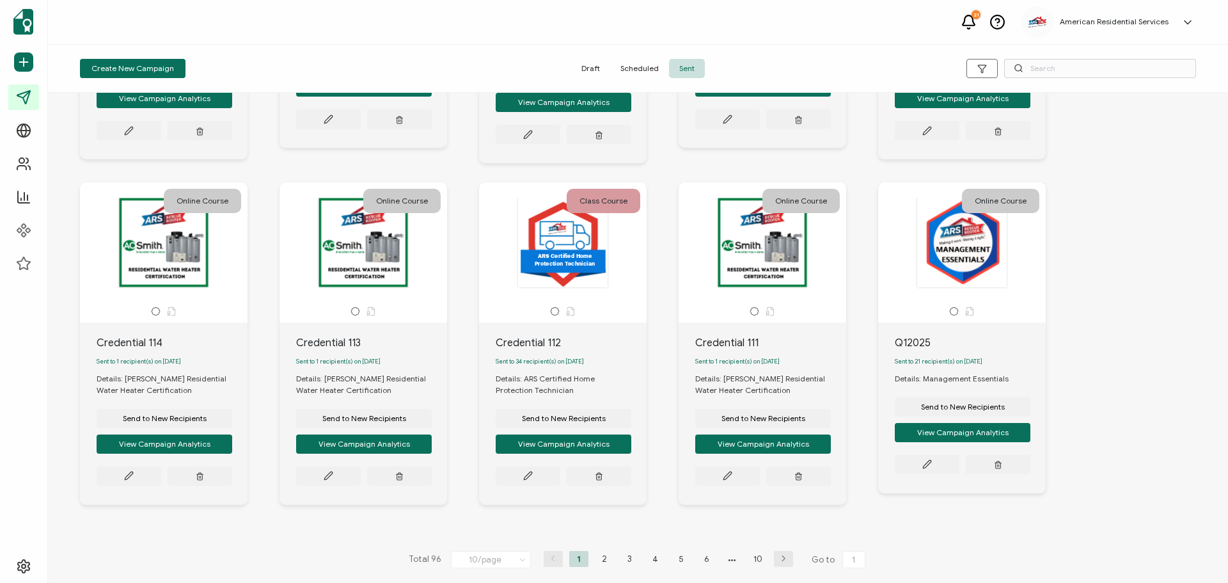
click at [697, 563] on li "6" at bounding box center [706, 559] width 19 height 16
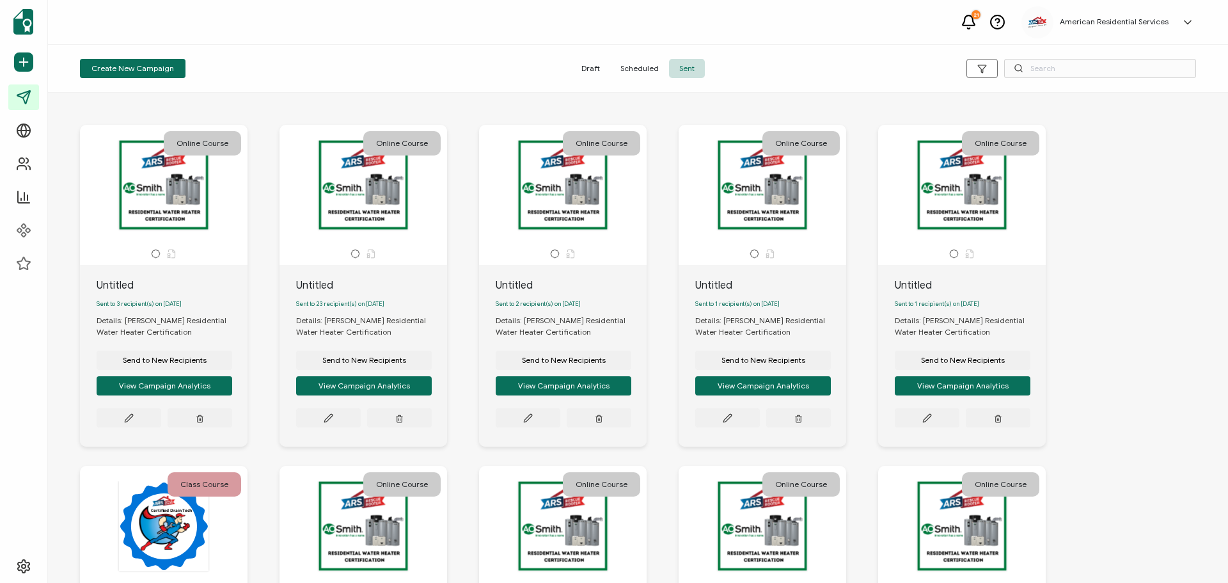
scroll to position [291, 0]
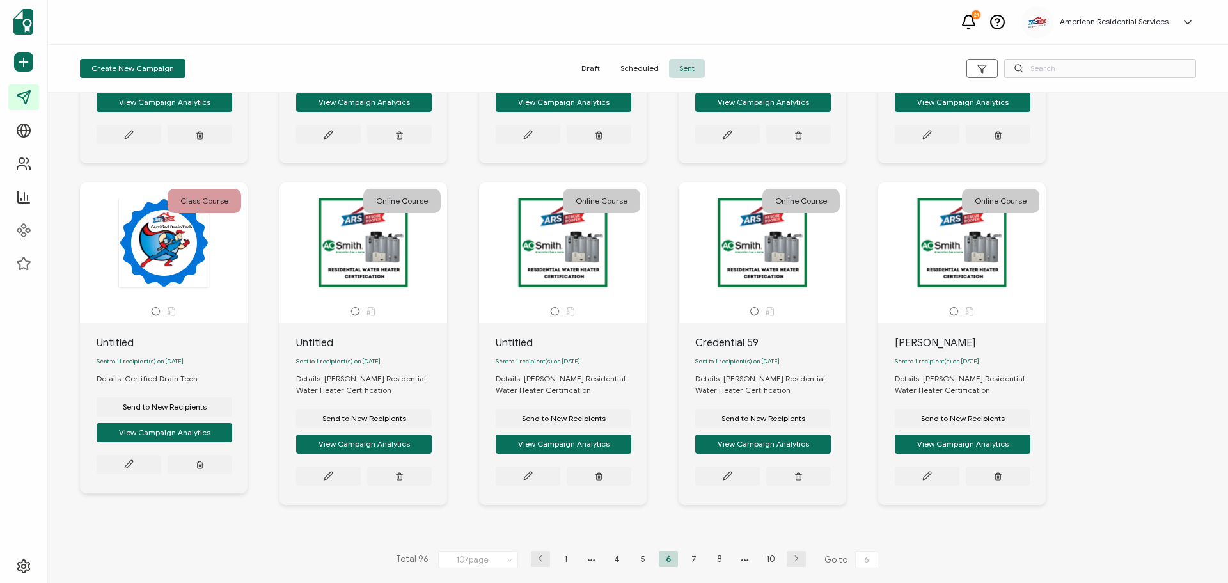
click at [556, 554] on li "1" at bounding box center [565, 559] width 19 height 16
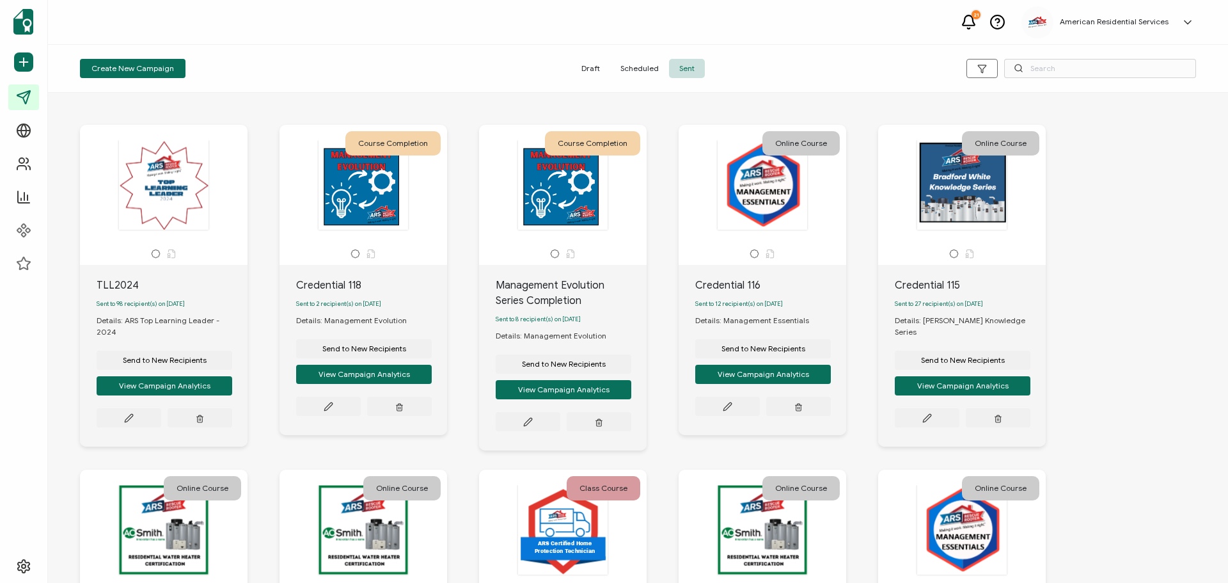
click at [549, 315] on div "Sent to 8 recipient(s) on [DATE]" at bounding box center [571, 319] width 151 height 22
click at [554, 253] on icon at bounding box center [555, 254] width 10 height 10
click at [571, 210] on div at bounding box center [563, 184] width 134 height 91
click at [161, 427] on button at bounding box center [129, 417] width 65 height 19
